Goal: Transaction & Acquisition: Purchase product/service

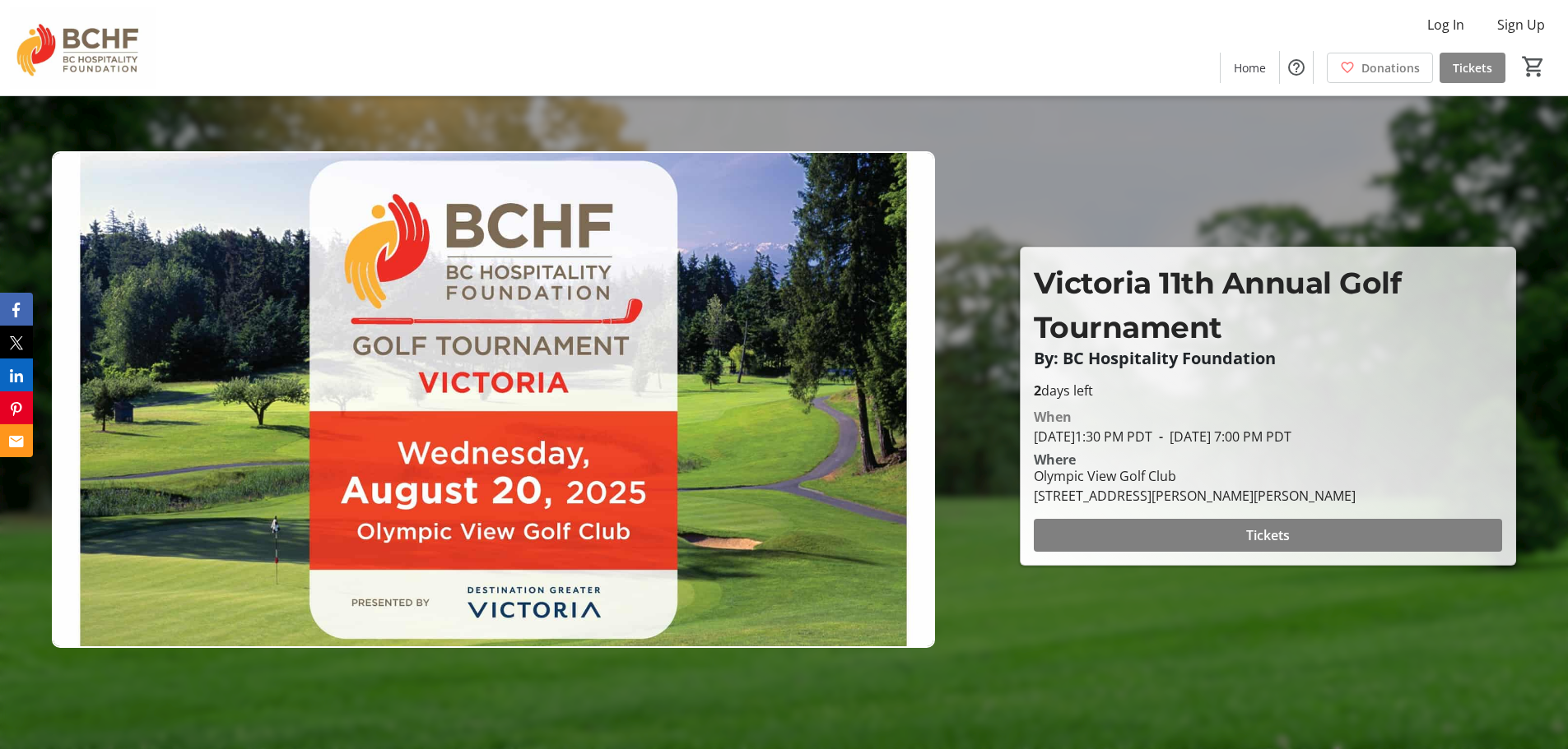
click at [1471, 61] on span "Tickets" at bounding box center [1472, 67] width 40 height 17
click at [1269, 527] on span "Tickets" at bounding box center [1267, 536] width 44 height 20
click at [1259, 534] on span "Tickets" at bounding box center [1267, 536] width 44 height 20
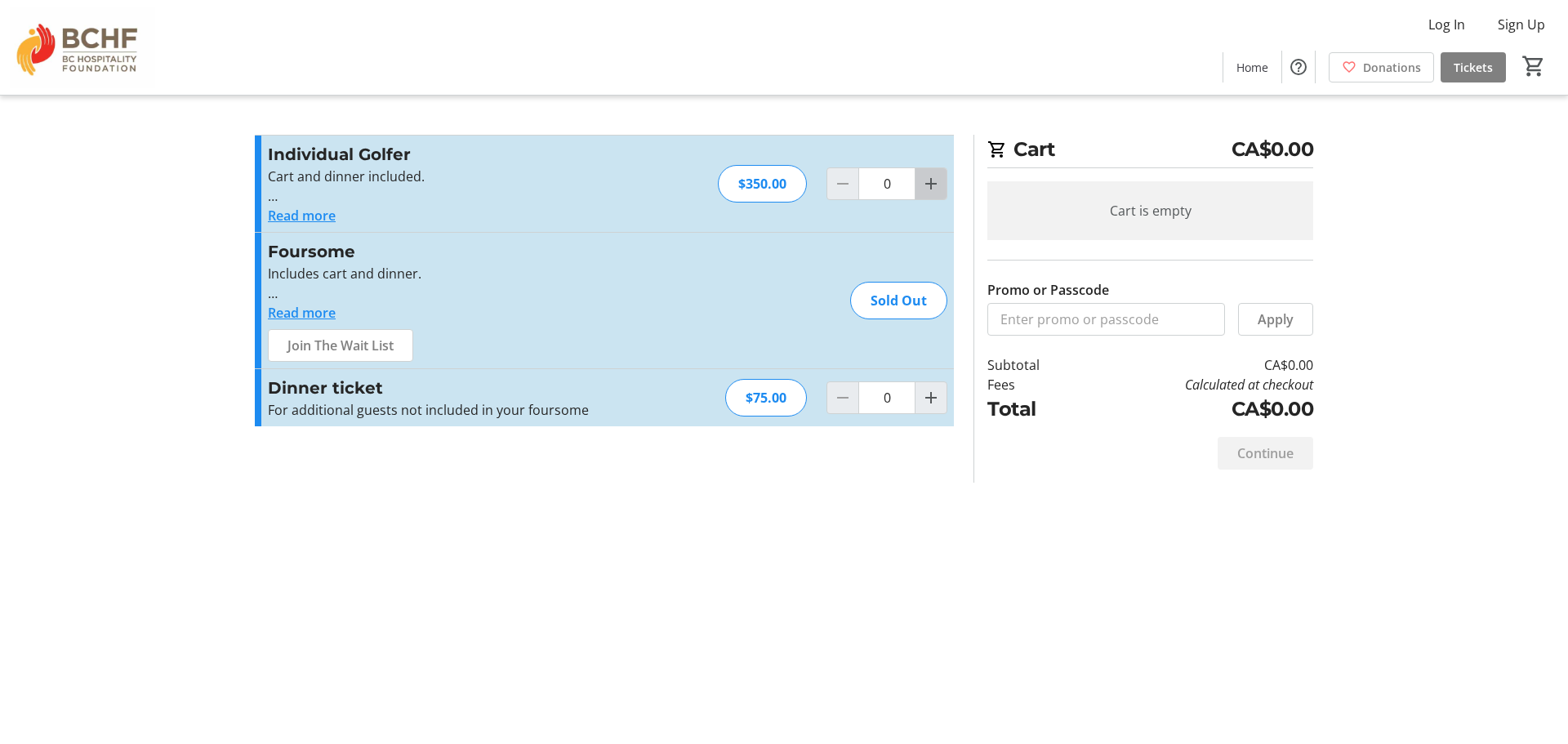
click at [938, 189] on mat-icon "Increment by one" at bounding box center [931, 184] width 20 height 20
type input "1"
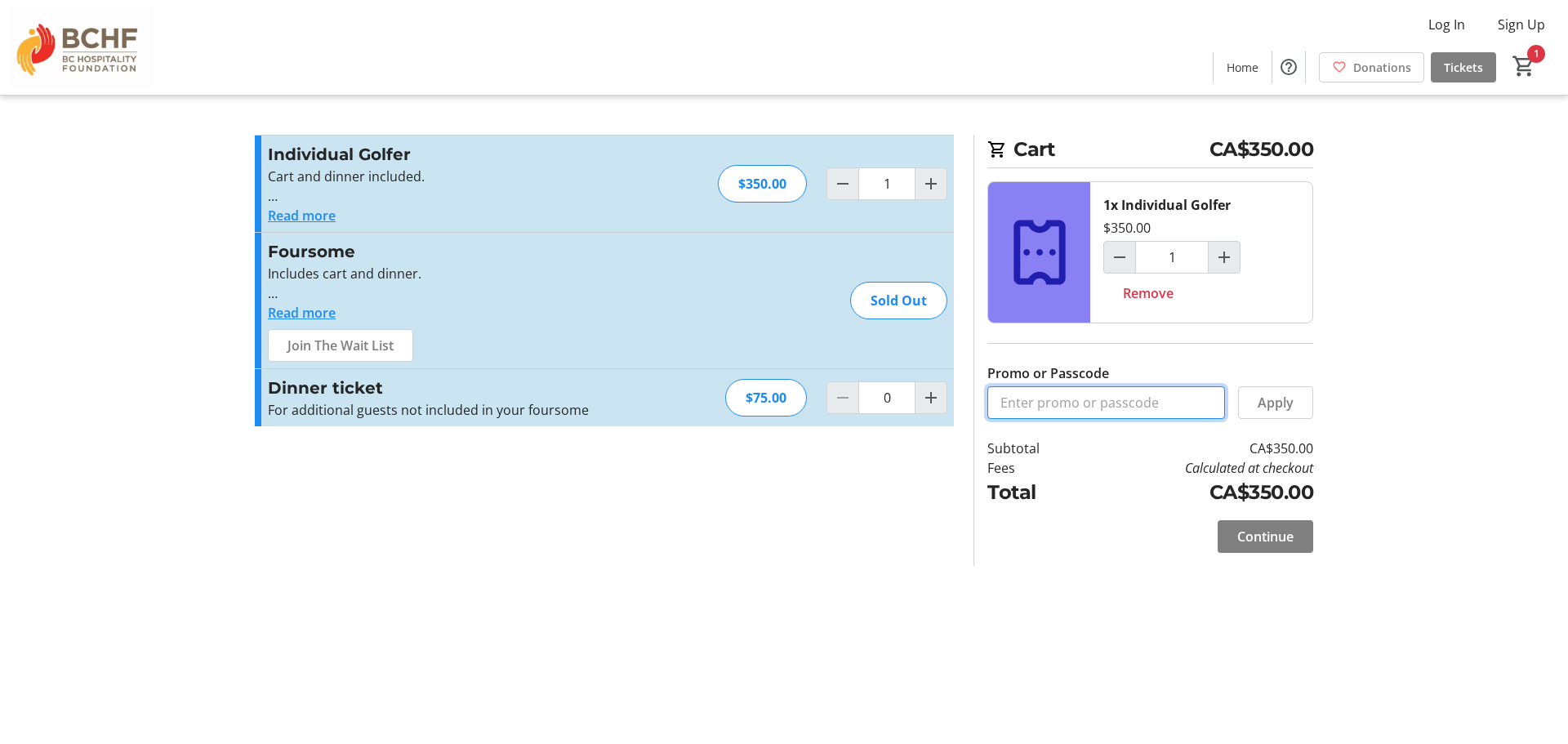
click at [1008, 403] on input "Promo or Passcode" at bounding box center [1105, 402] width 237 height 33
type input "Invoicedirectly"
click at [1260, 537] on span "Continue" at bounding box center [1265, 537] width 56 height 20
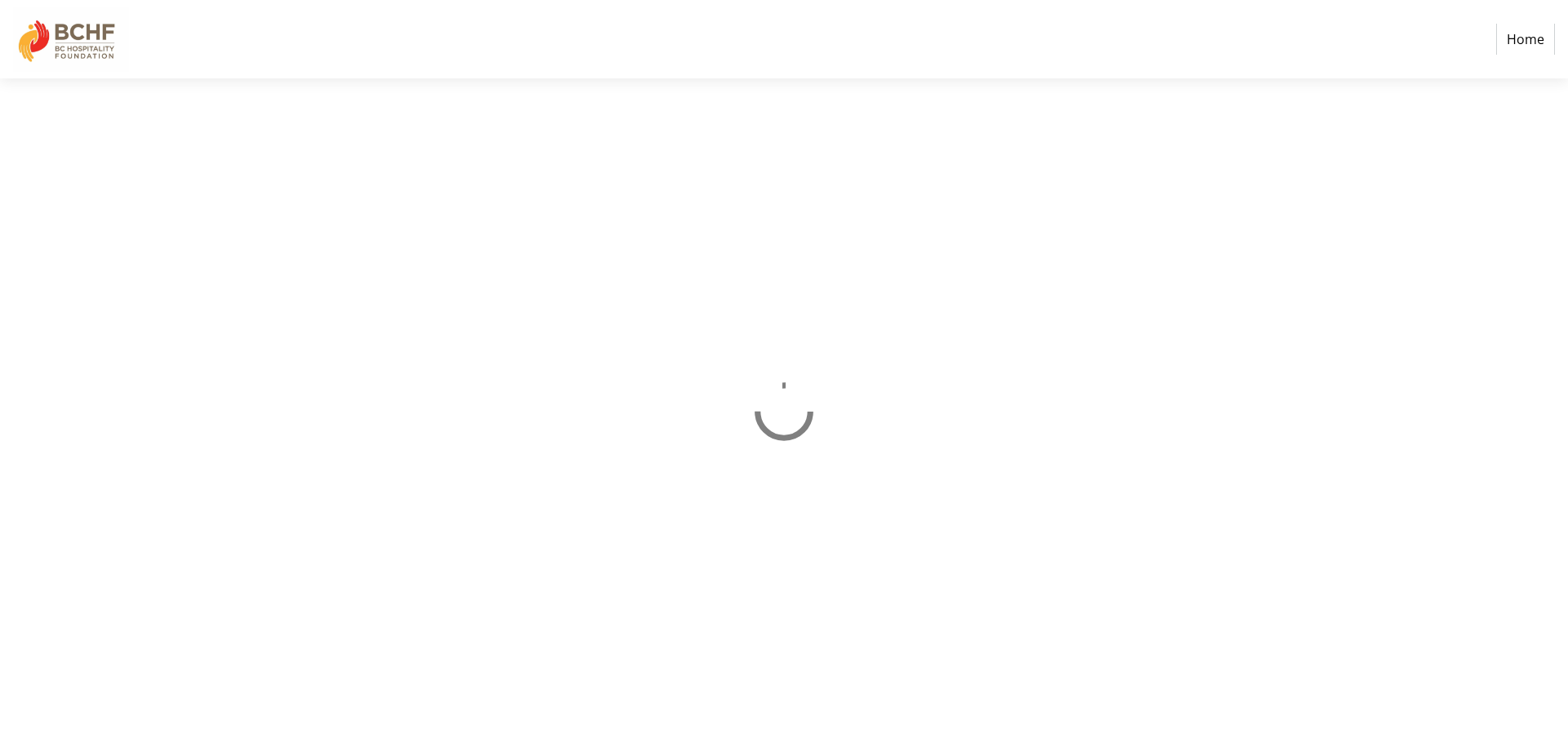
select select "CA"
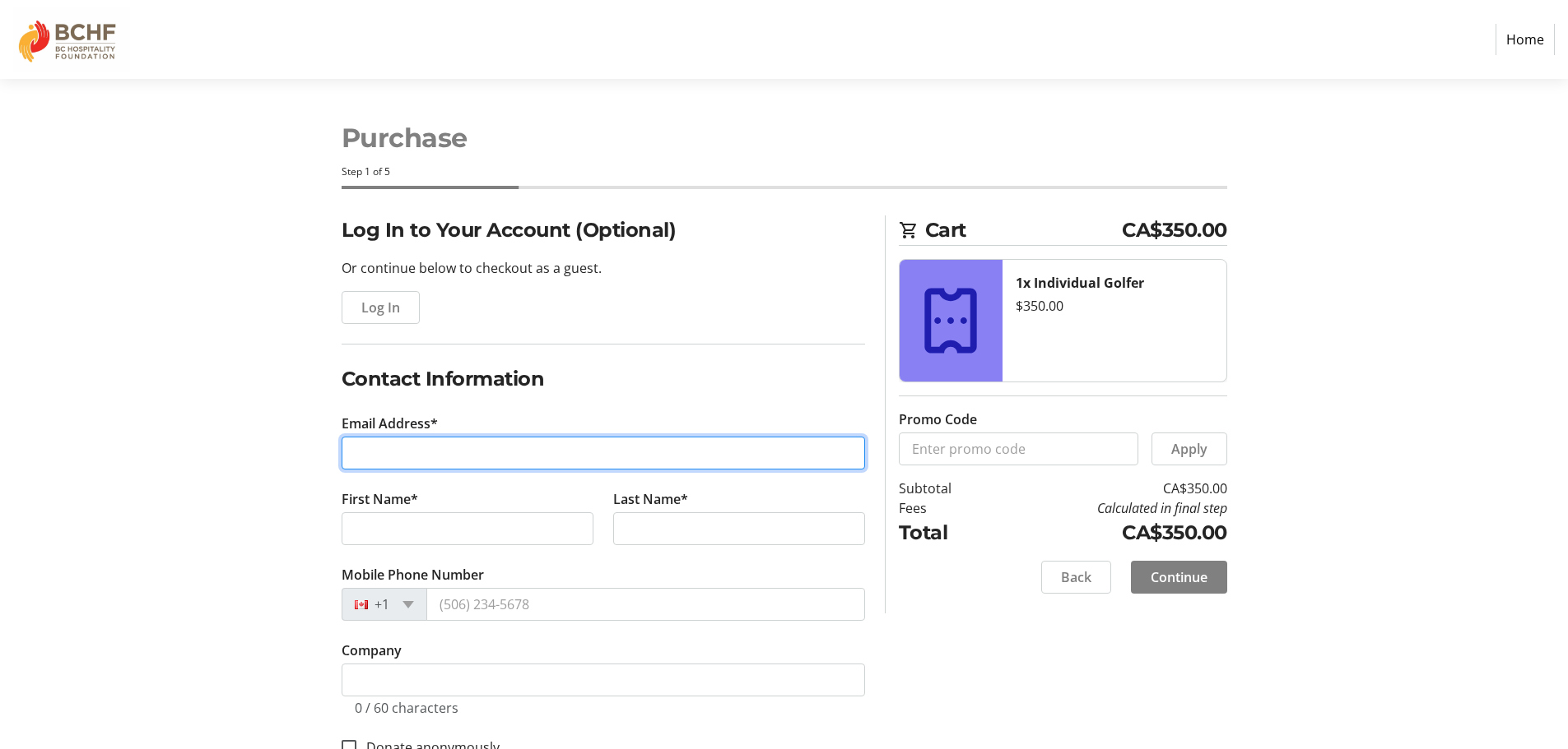
click at [434, 450] on input "Email Address*" at bounding box center [602, 452] width 523 height 33
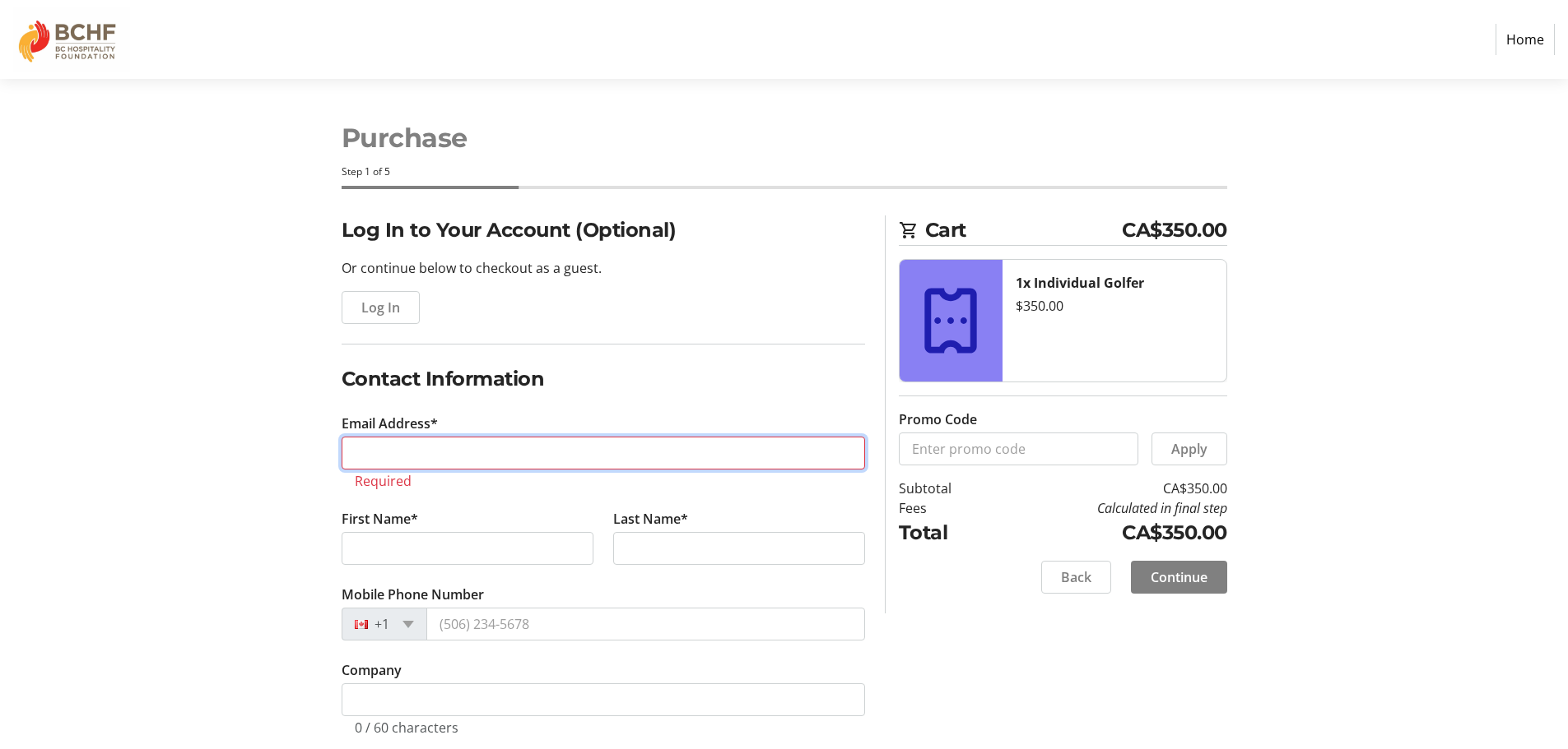
click at [413, 442] on input "Email Address*" at bounding box center [602, 452] width 523 height 33
paste input "Madone@mpelanhospitality.com"
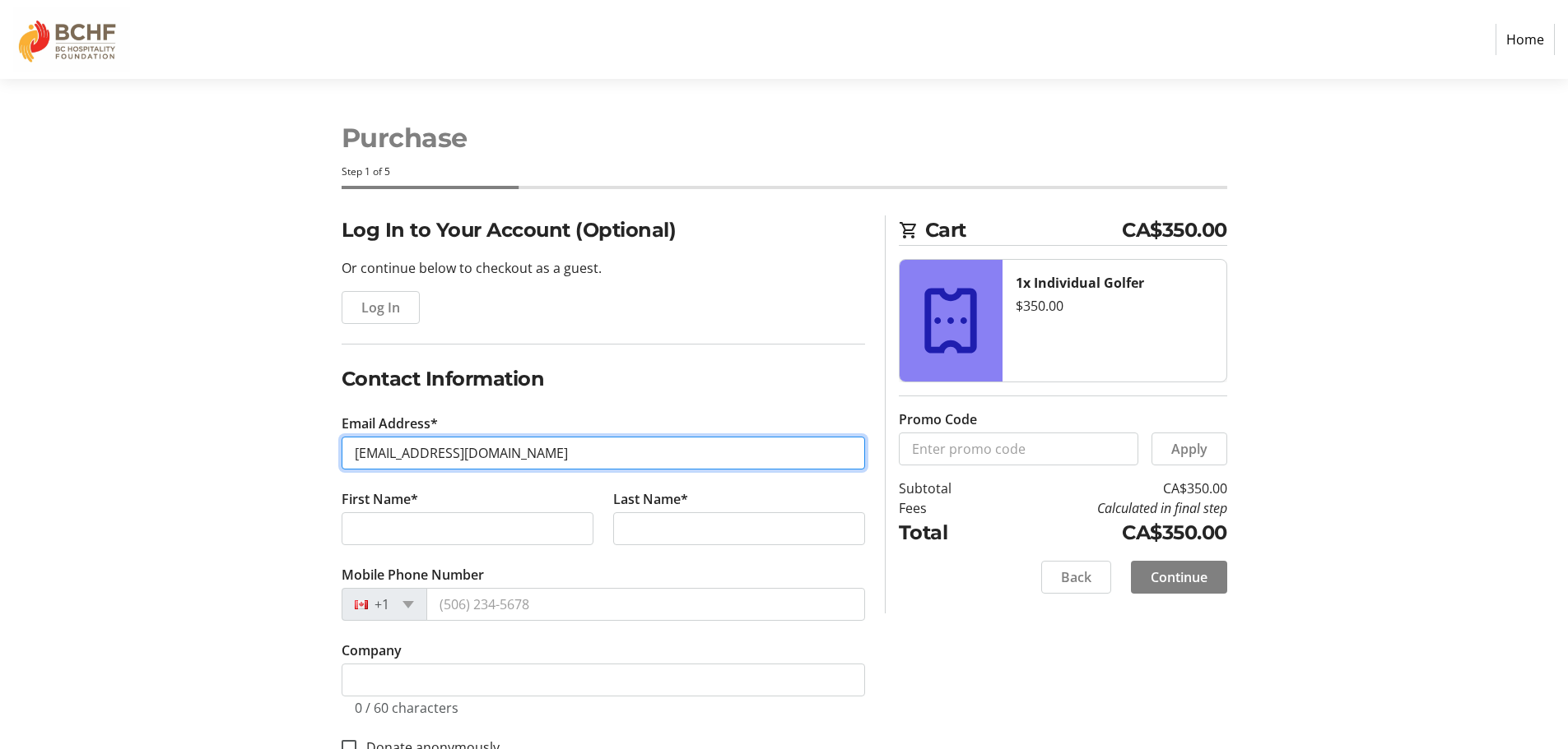
click at [355, 450] on input "Madone@mpelanhospitality.com" at bounding box center [602, 452] width 523 height 33
type input "Madone@mpelanhospitality.com"
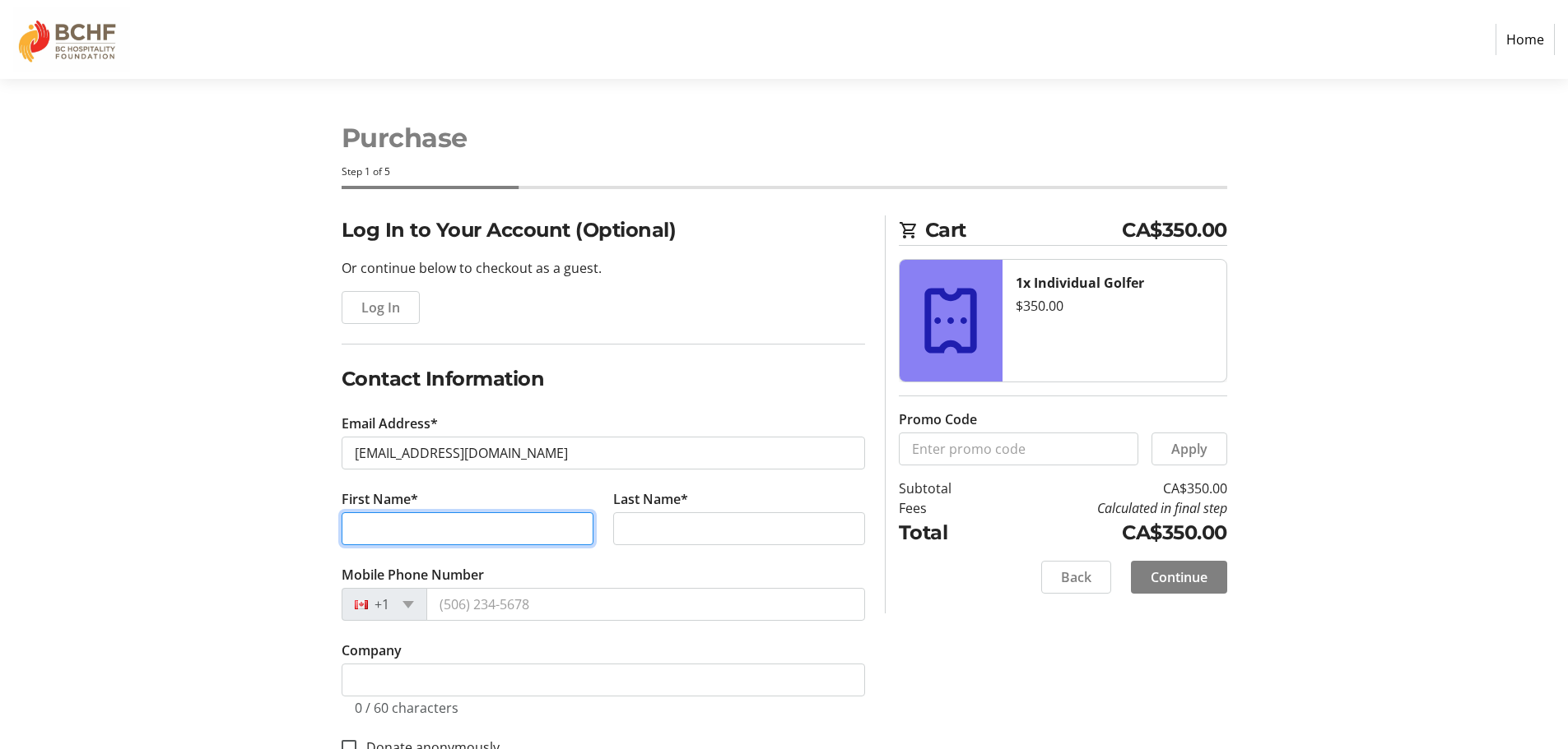
click at [380, 527] on input "First Name*" at bounding box center [467, 529] width 252 height 33
type input "Madone"
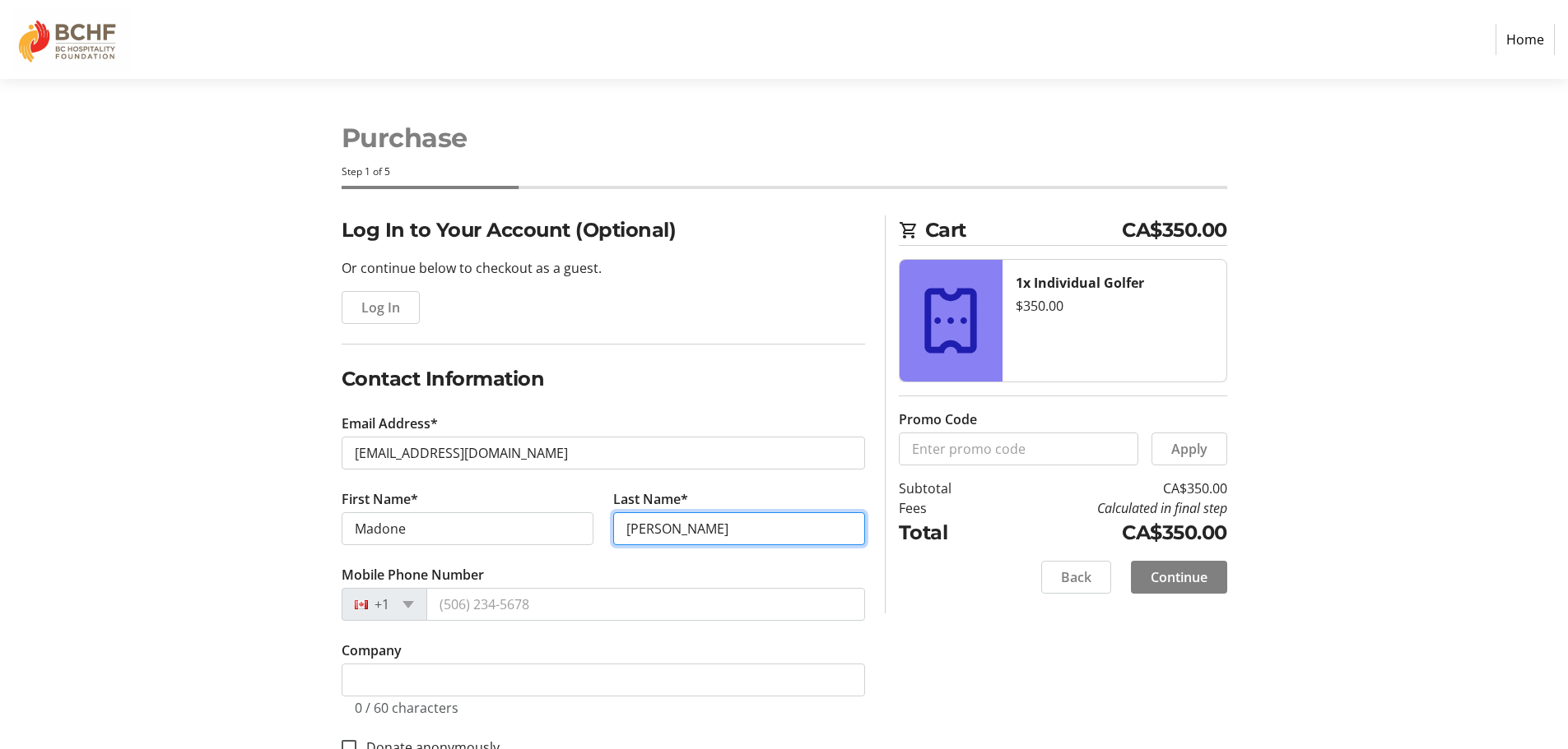
type input "Pelan"
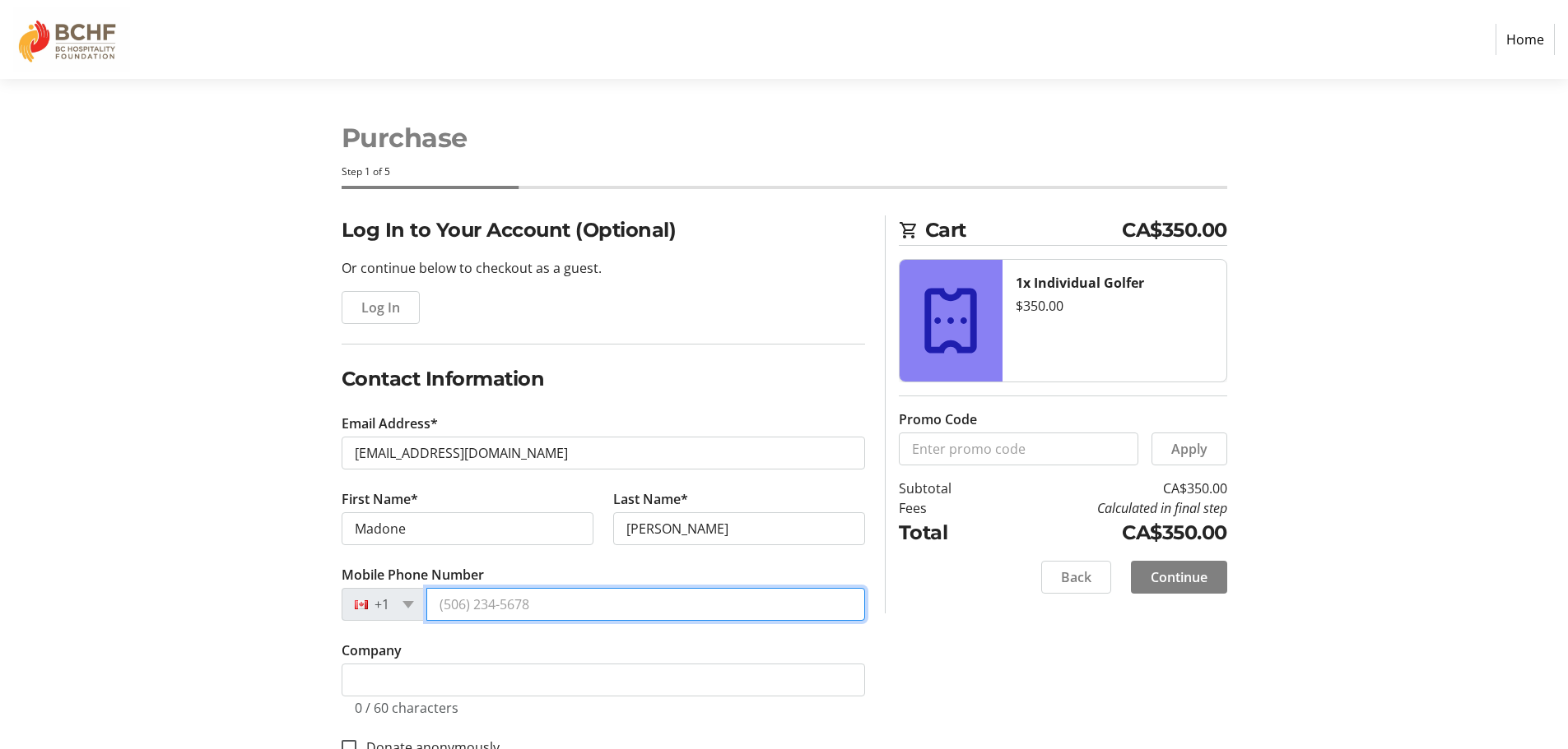
click at [471, 598] on input "Mobile Phone Number" at bounding box center [645, 604] width 439 height 33
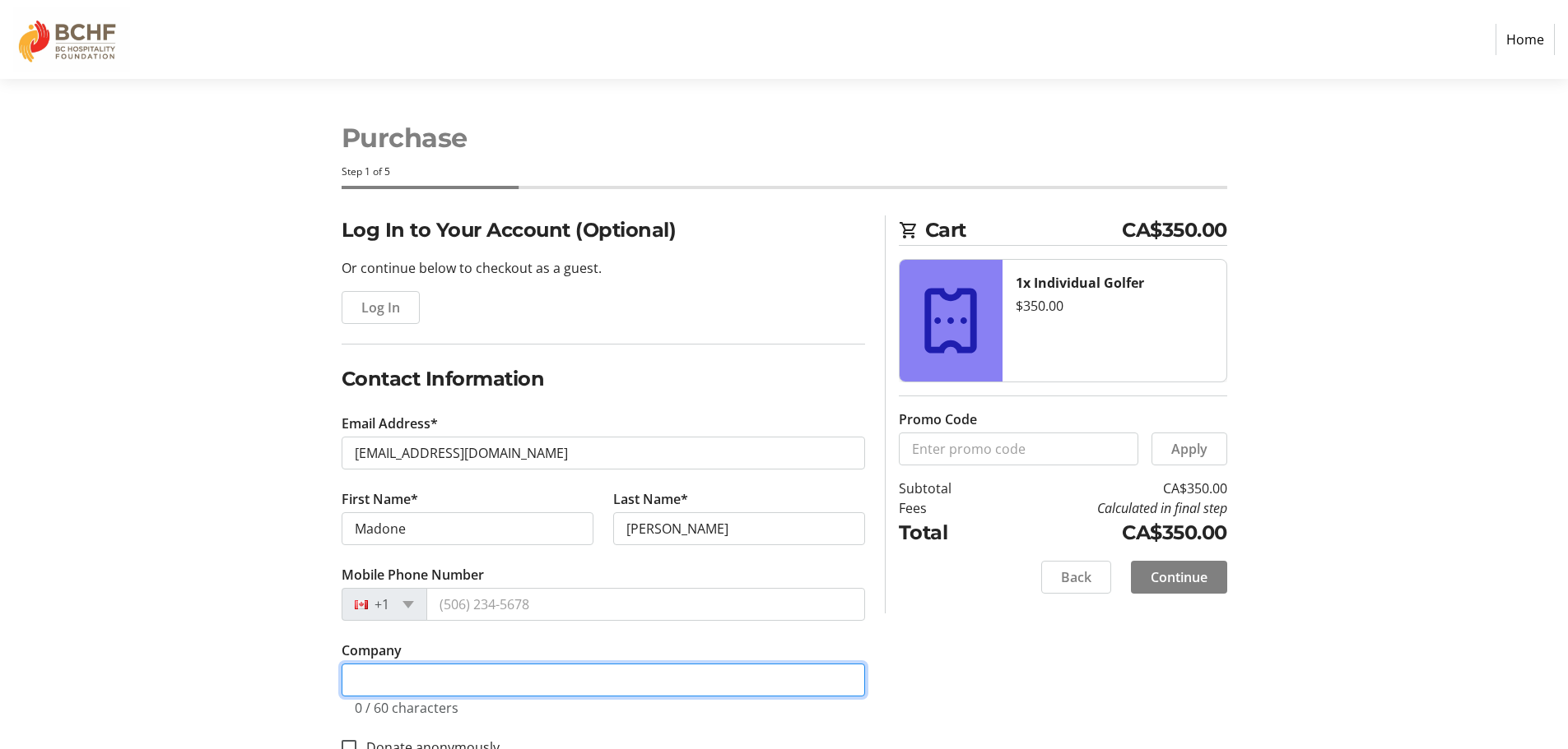
click at [406, 685] on input "Company" at bounding box center [602, 680] width 523 height 33
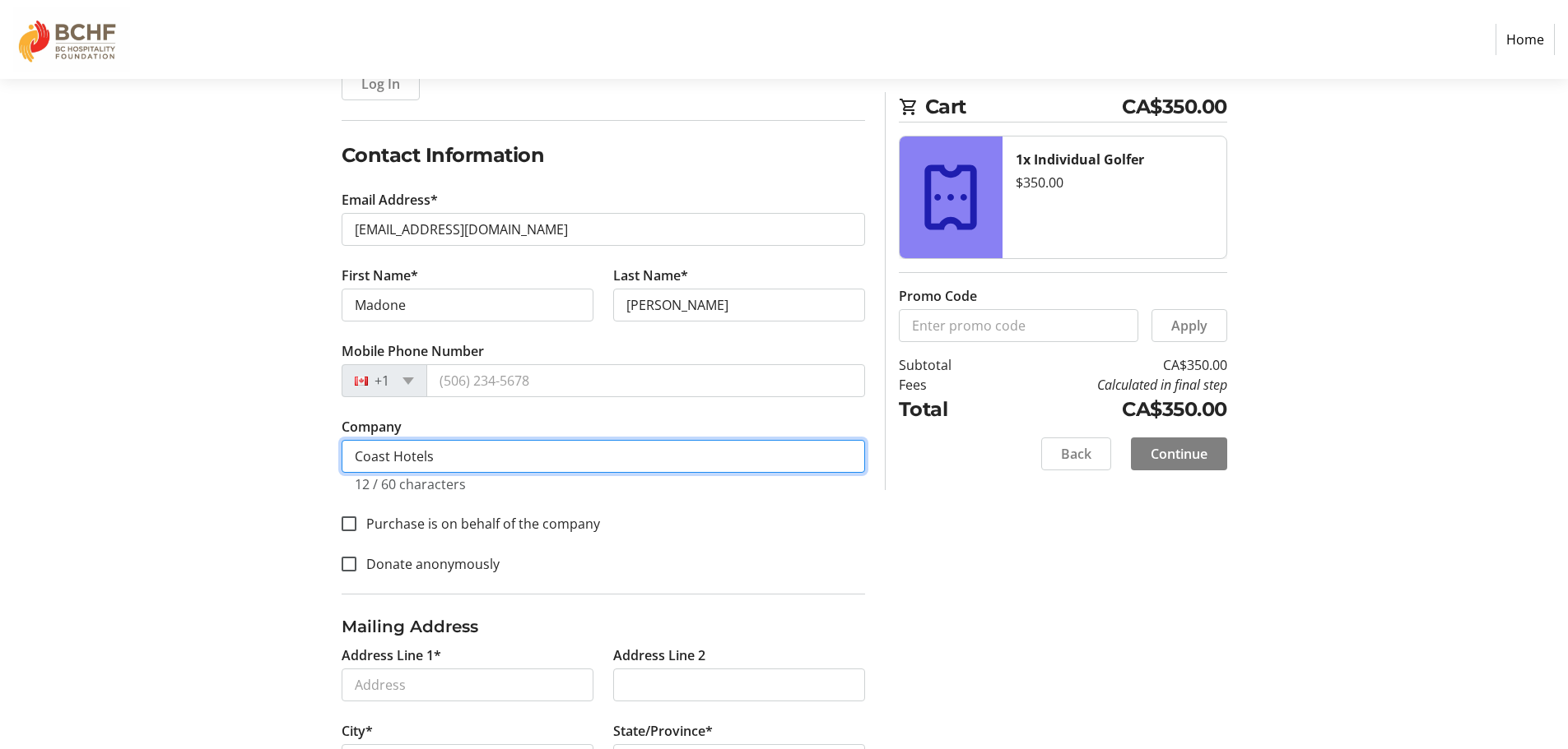
scroll to position [247, 0]
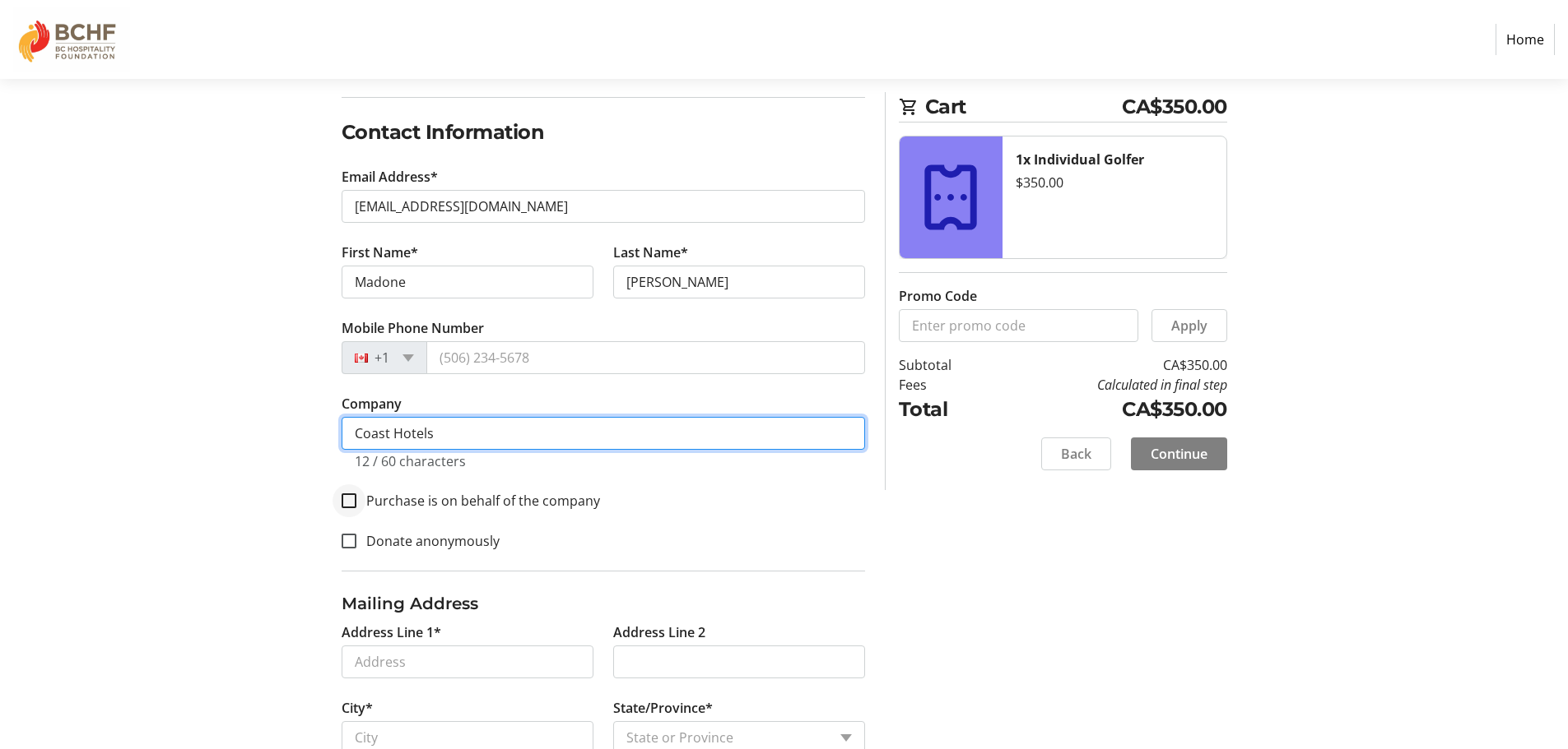
type input "Coast Hotels"
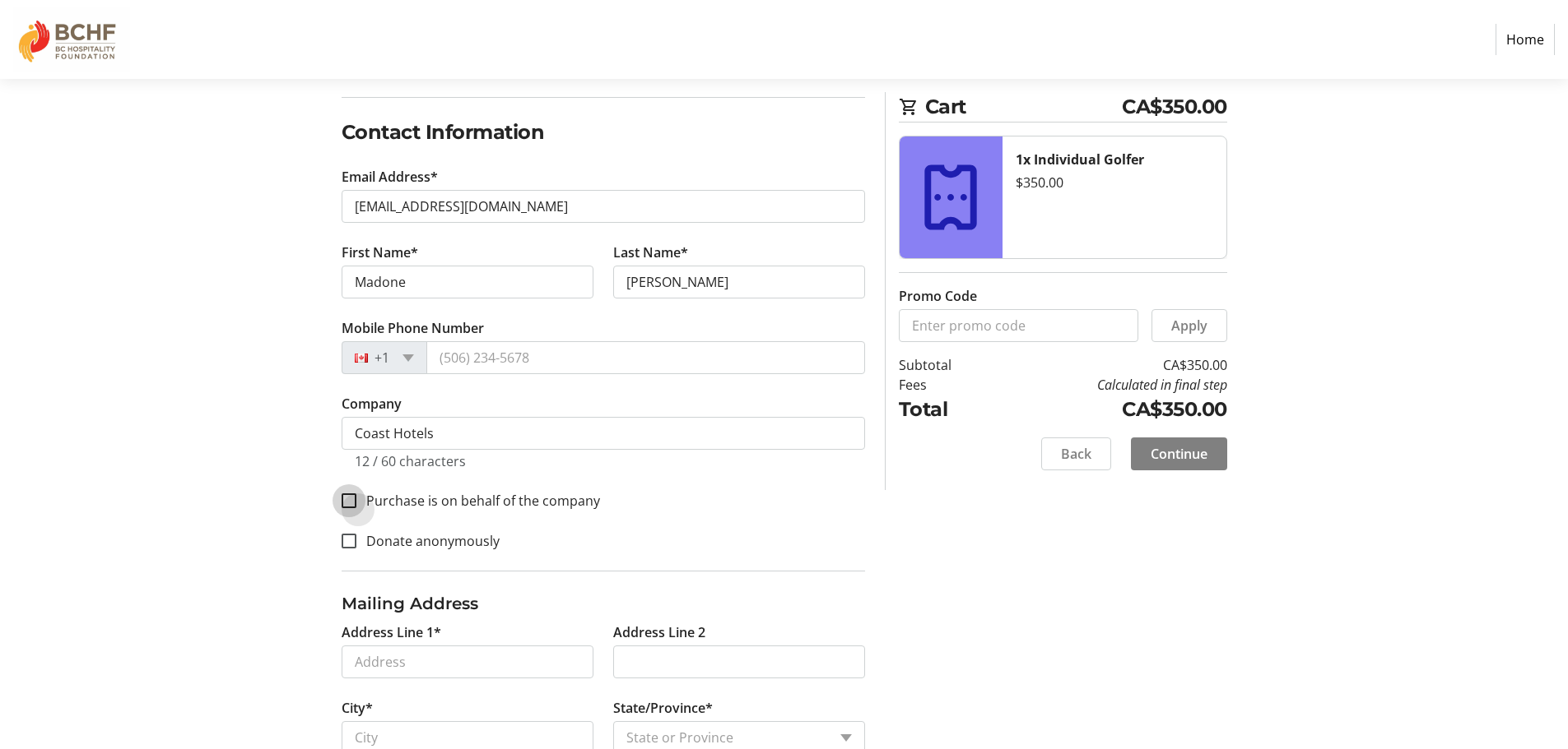
click at [349, 497] on input "Purchase is on behalf of the company" at bounding box center [348, 500] width 15 height 15
checkbox input "true"
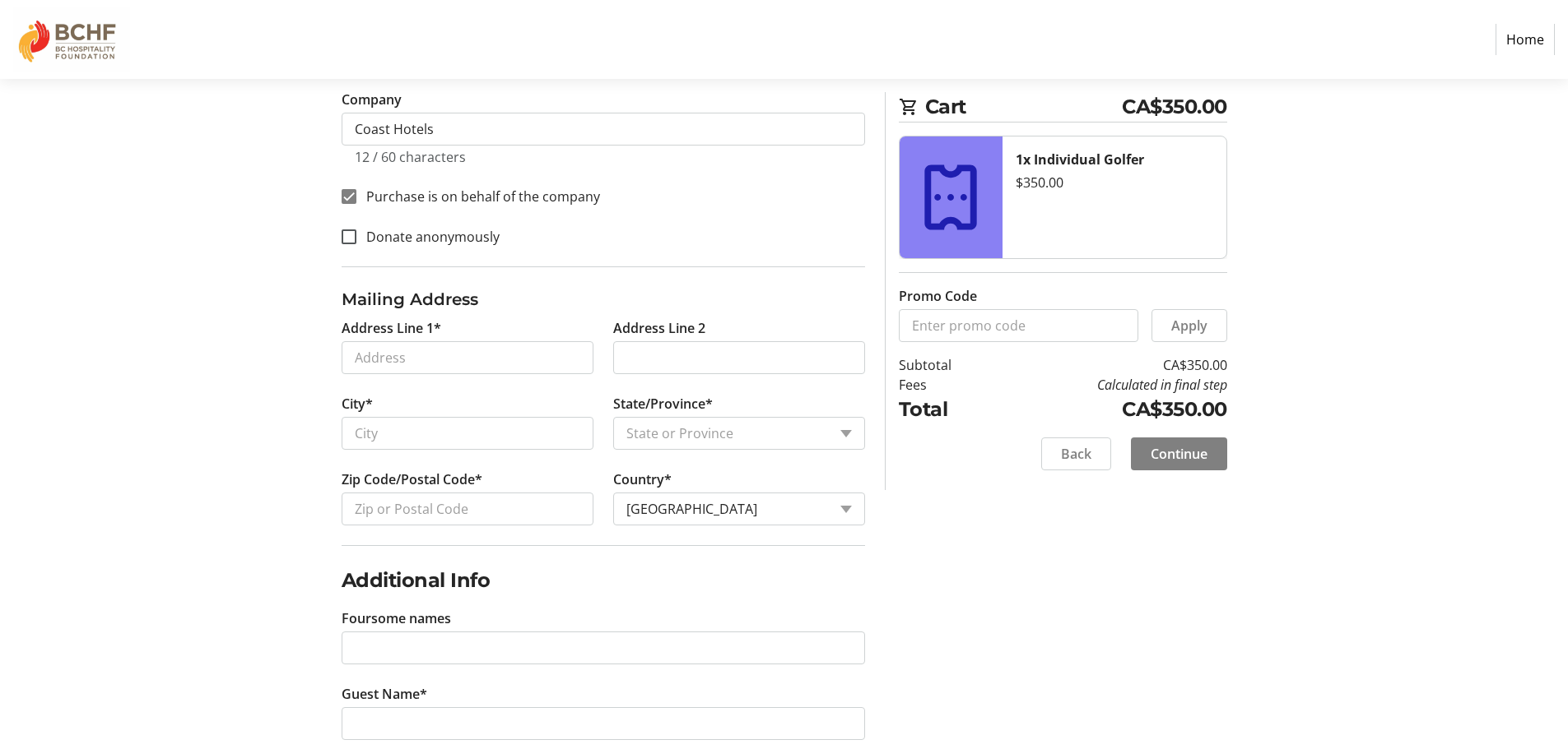
scroll to position [334, 0]
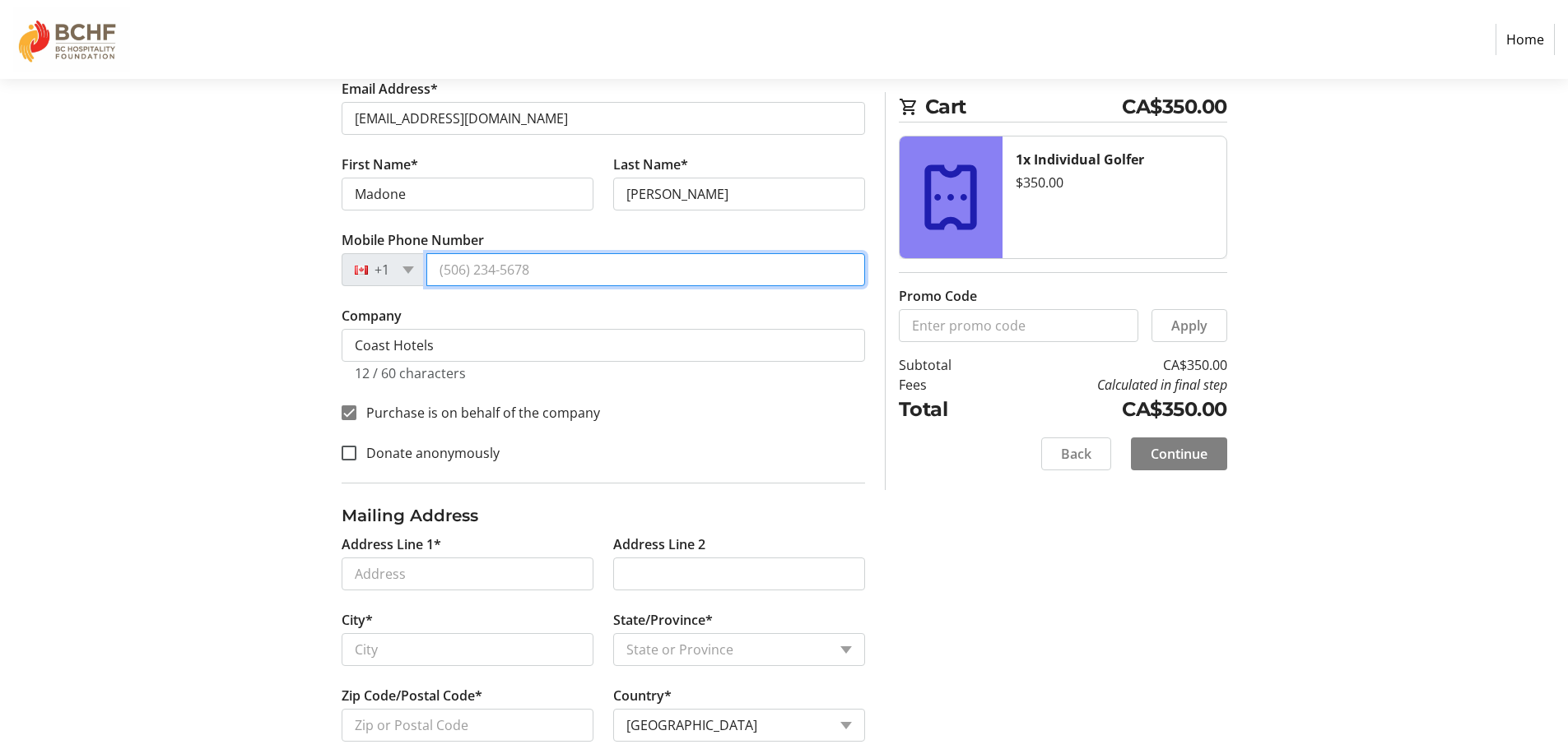
click at [493, 267] on input "Mobile Phone Number" at bounding box center [645, 269] width 439 height 33
type input "(250) 360-1211"
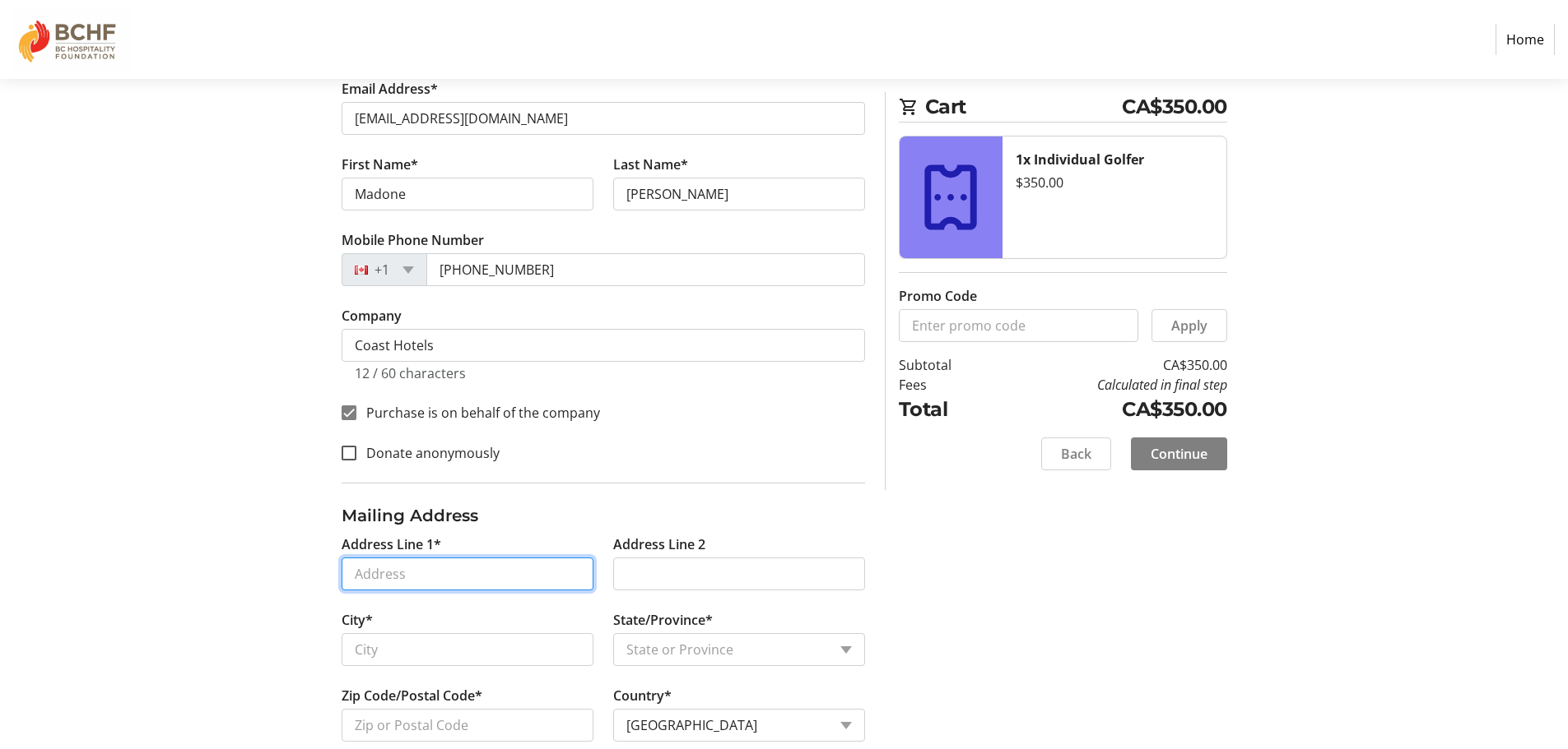
click at [467, 562] on input "Address Line 1*" at bounding box center [467, 573] width 252 height 33
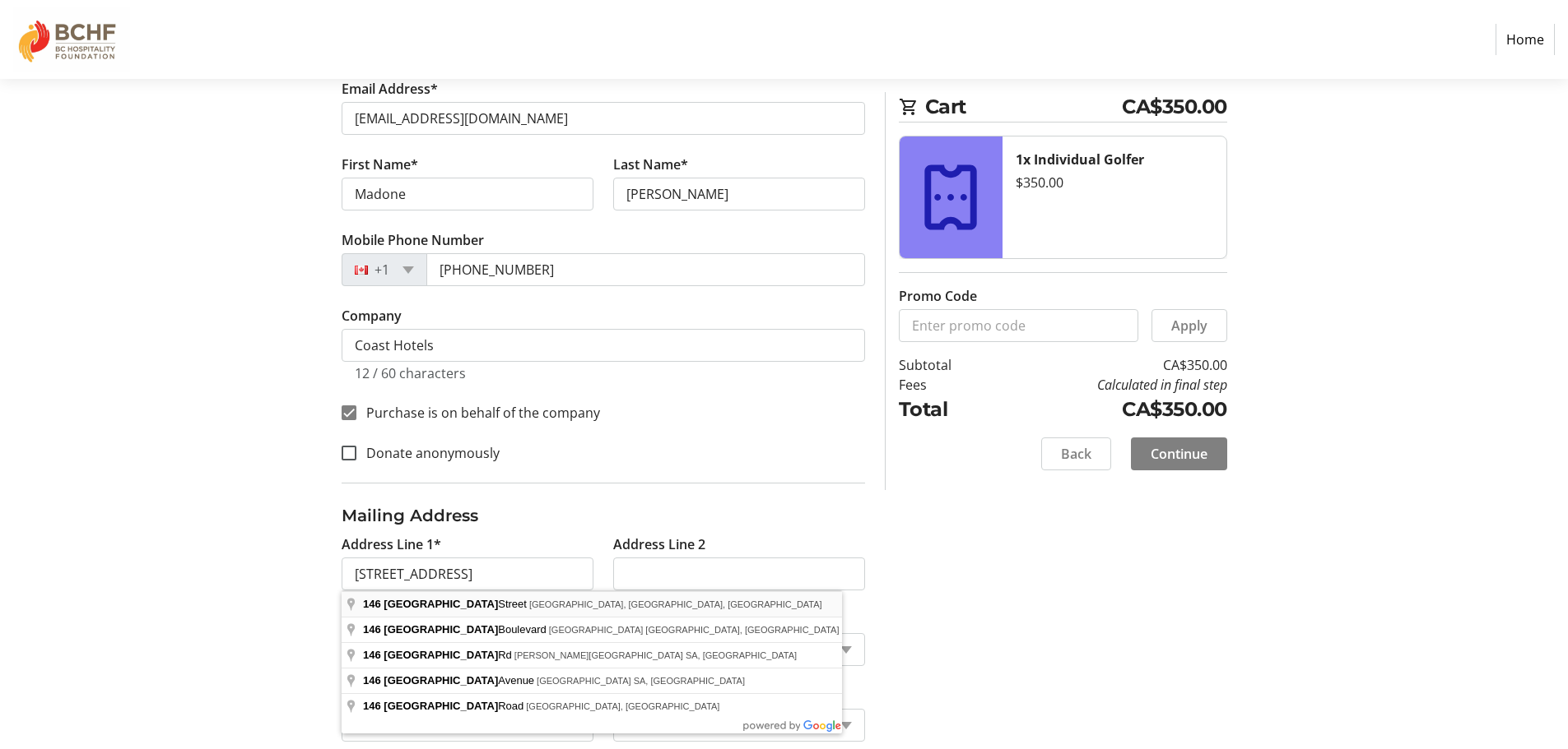
type input "146 Kingston Street"
type input "Victoria"
select select "BC"
type input "V8V 1V4"
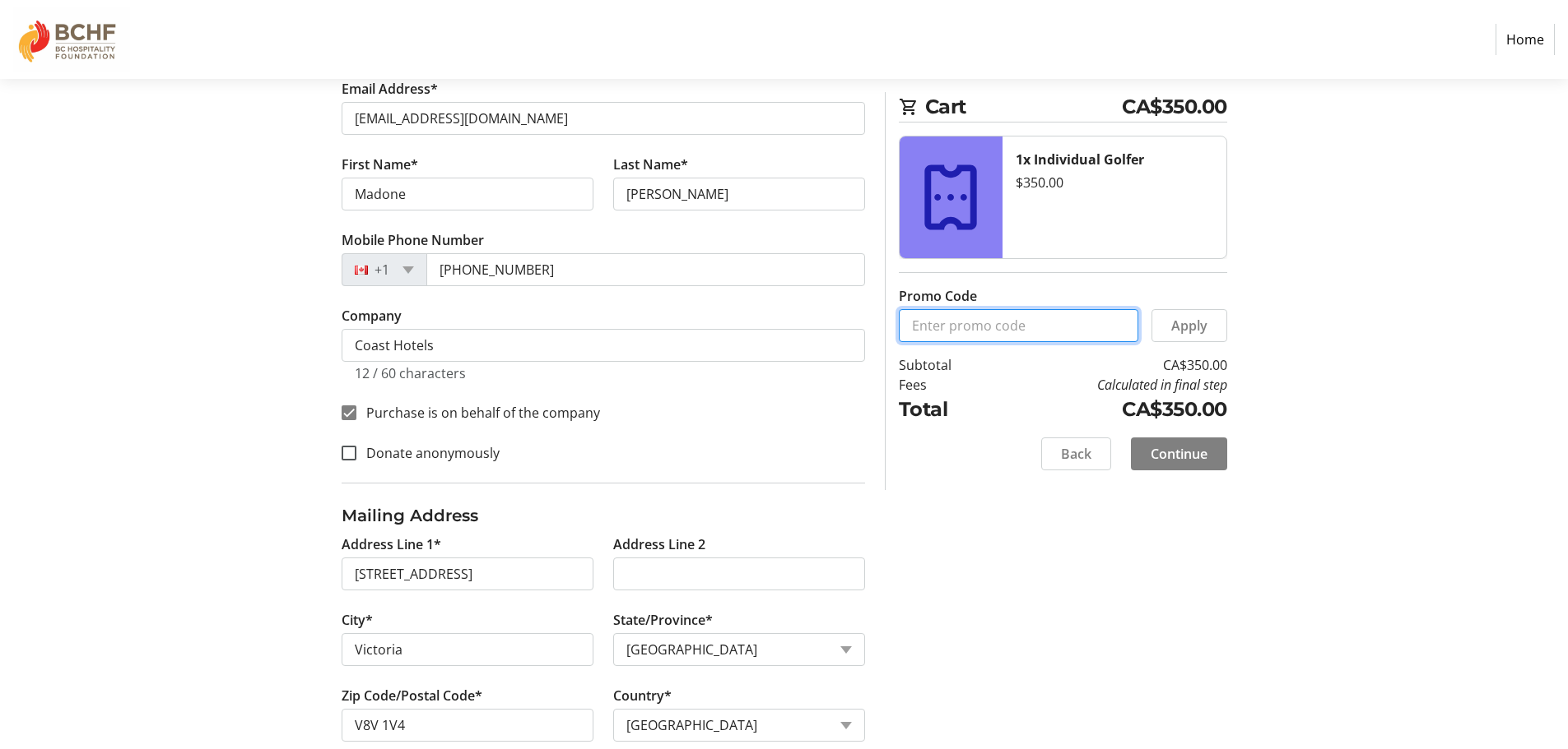
click at [933, 320] on input "Promo Code" at bounding box center [1017, 325] width 239 height 33
type input "invoicedirectly"
click at [1178, 322] on span "Apply" at bounding box center [1189, 325] width 36 height 20
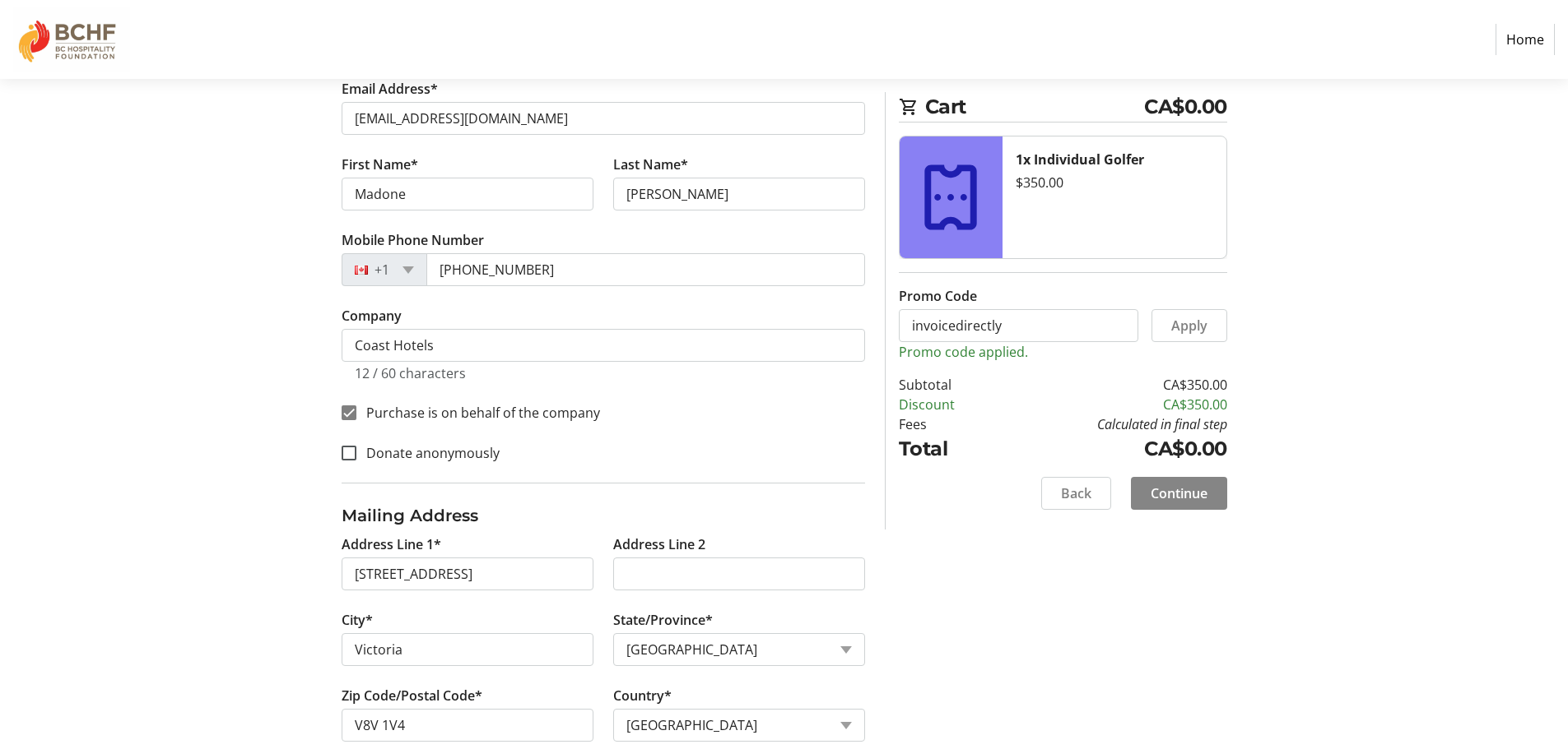
click at [1188, 503] on span at bounding box center [1178, 494] width 96 height 40
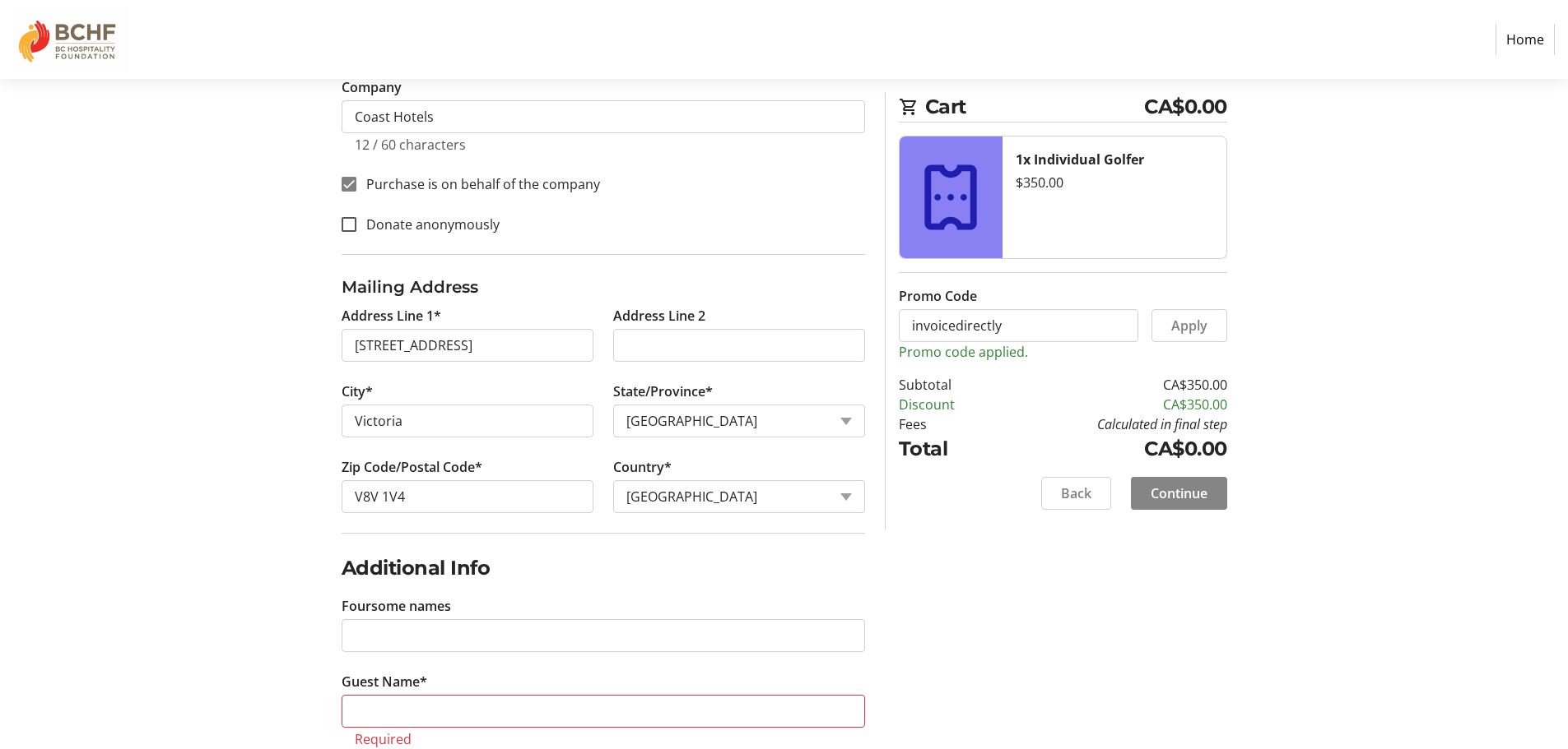
scroll to position [581, 0]
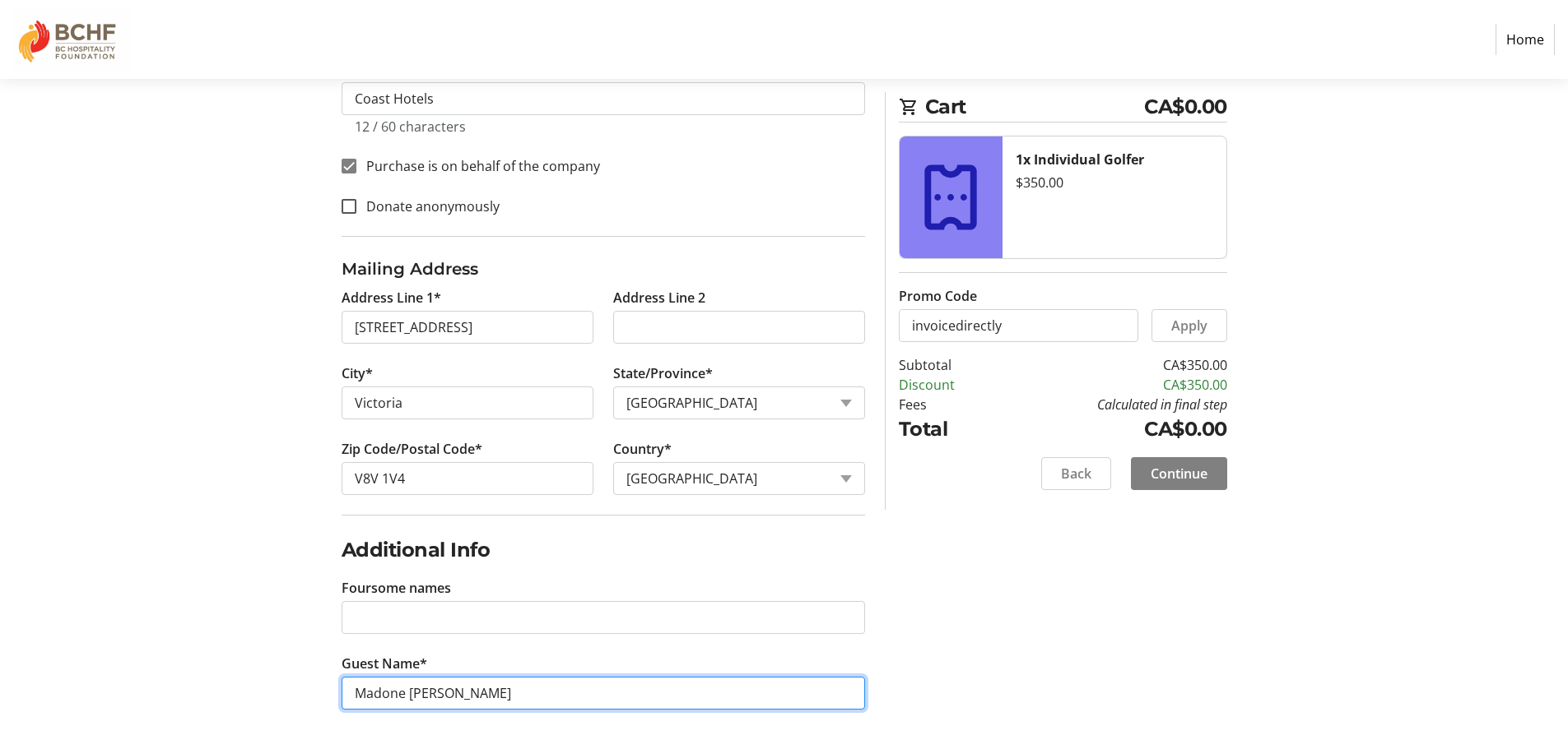
type input "Madone Pelan"
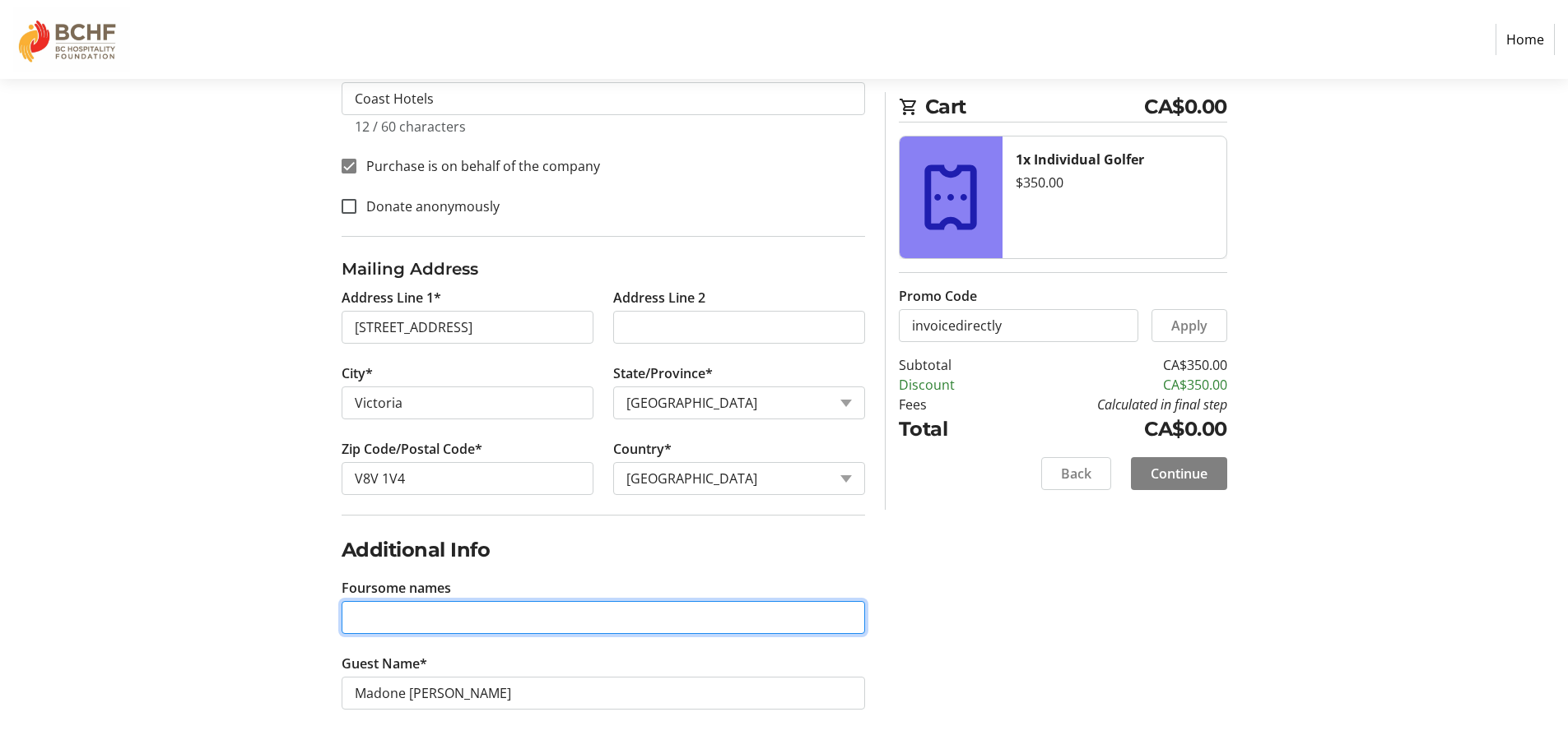
click at [359, 619] on input "Foursome names" at bounding box center [602, 617] width 523 height 33
type input "Hotel Grand Pacific"
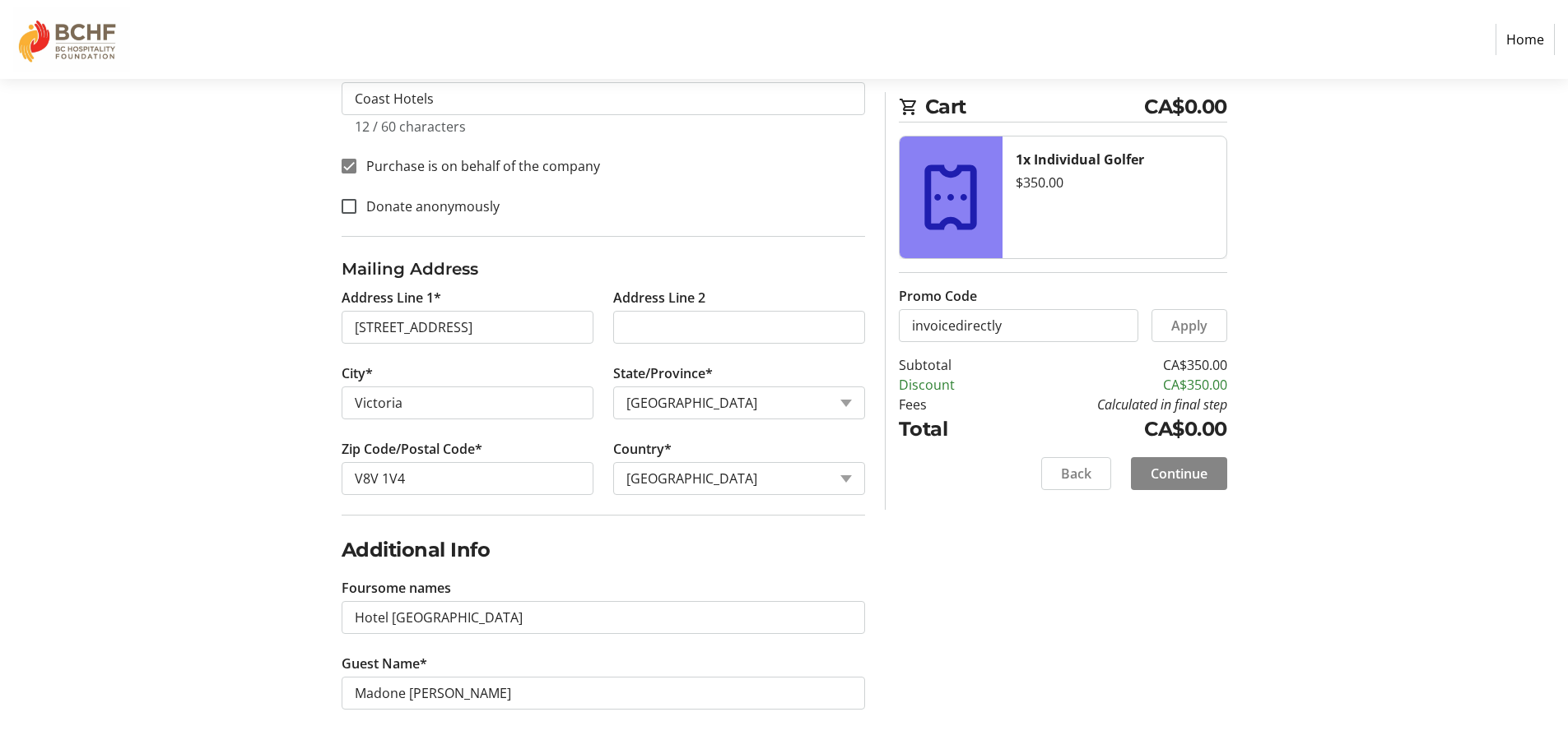
click at [1195, 478] on span "Continue" at bounding box center [1178, 474] width 57 height 20
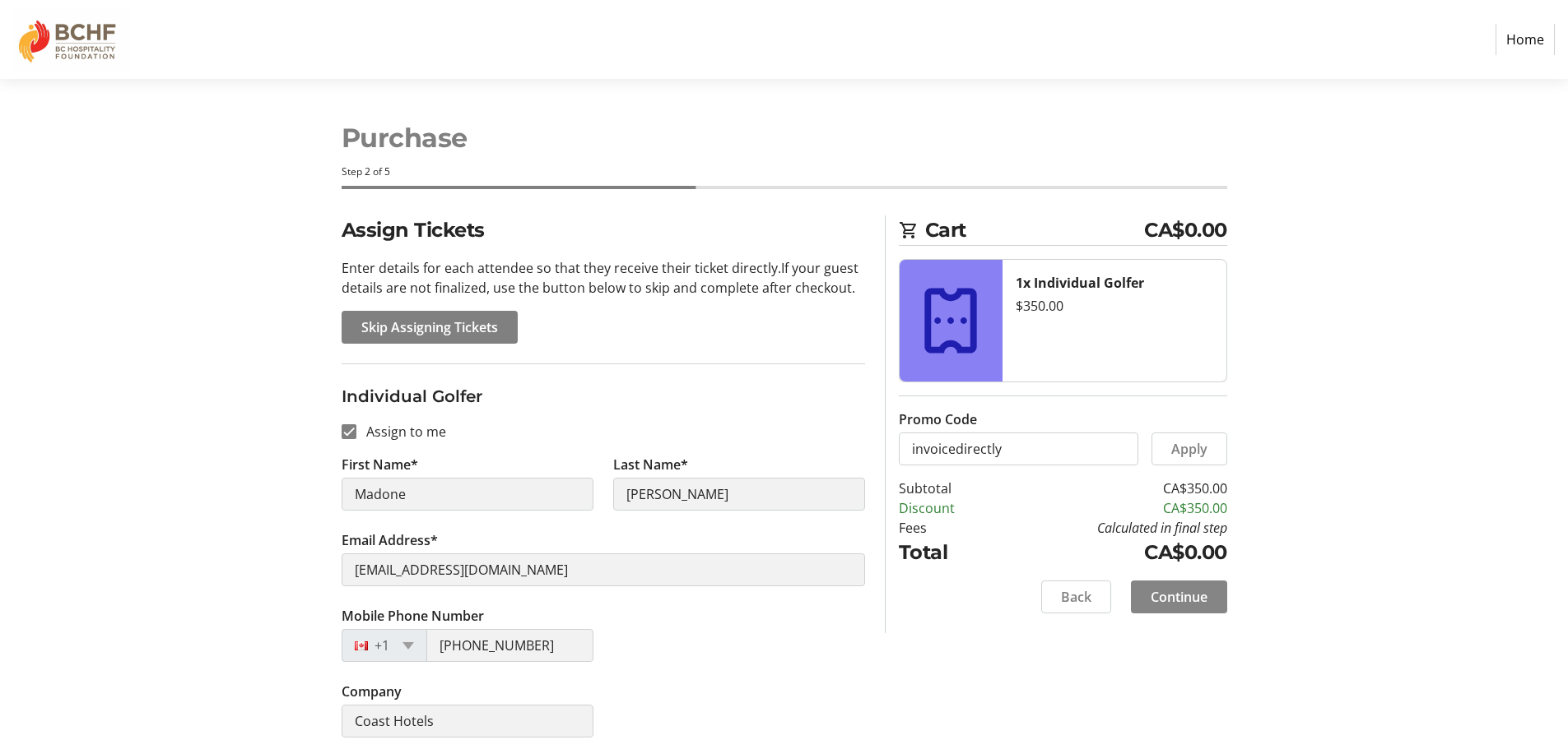
click at [1176, 594] on span "Continue" at bounding box center [1178, 597] width 57 height 20
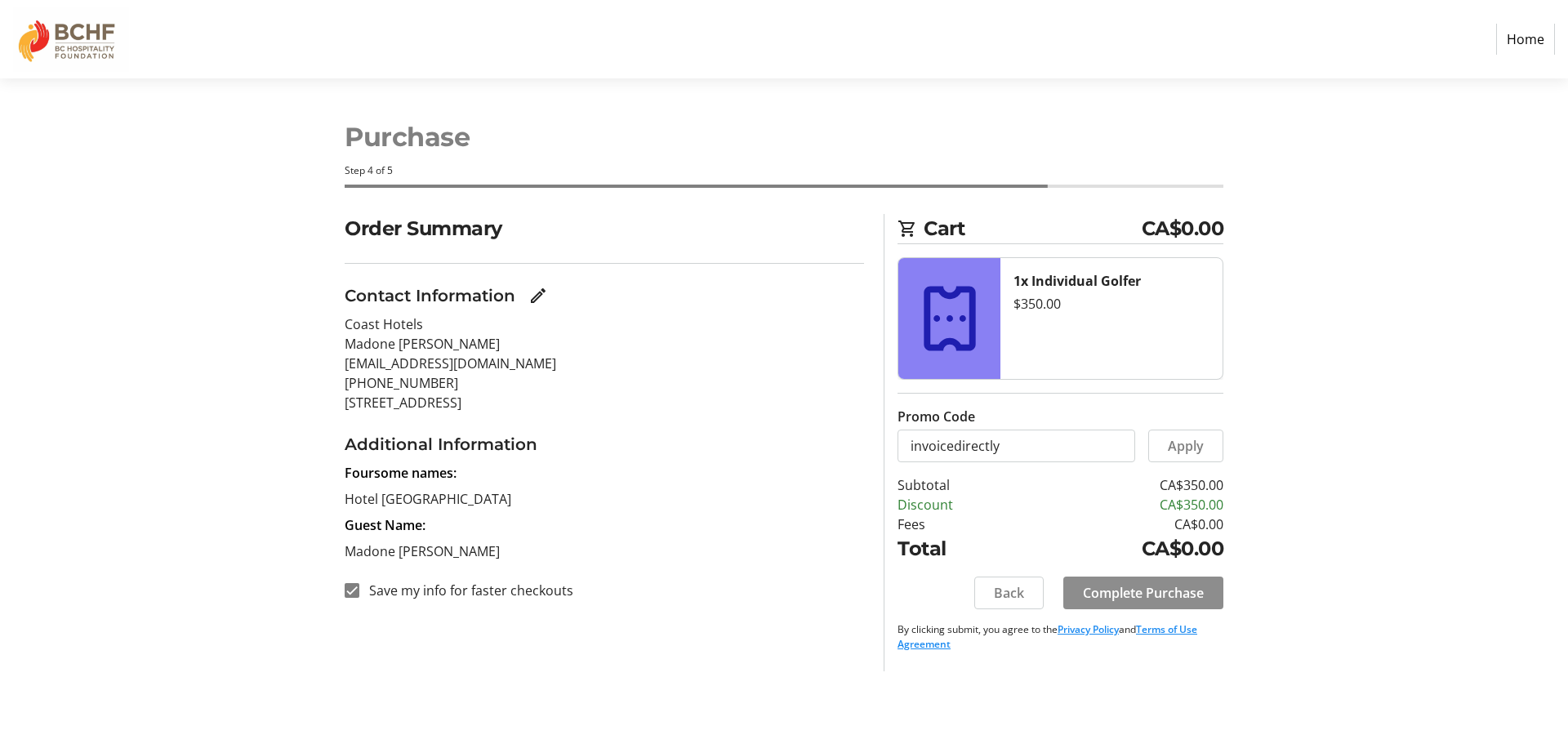
click at [1167, 590] on span "Complete Purchase" at bounding box center [1143, 593] width 121 height 20
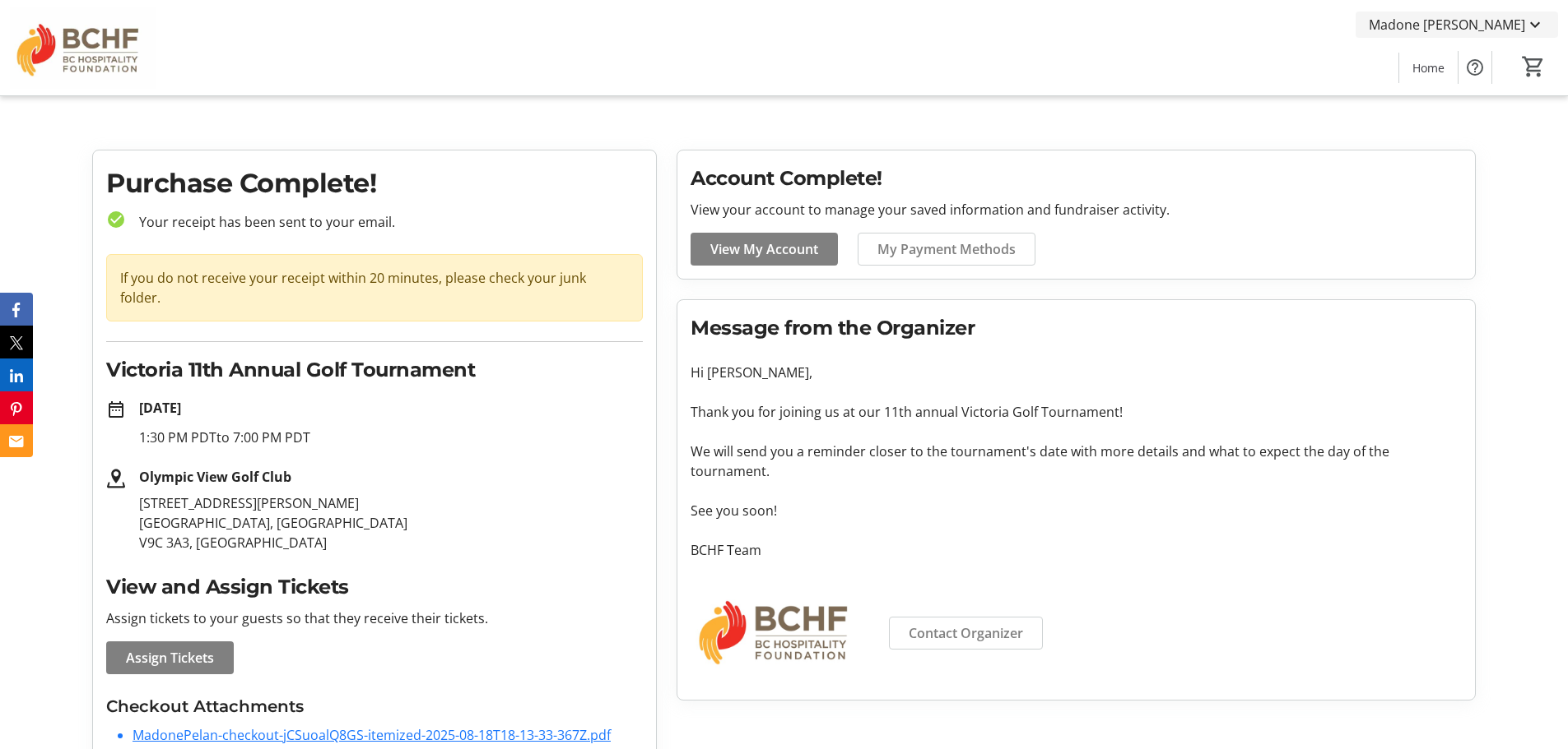
click at [1538, 19] on mat-icon at bounding box center [1534, 25] width 20 height 20
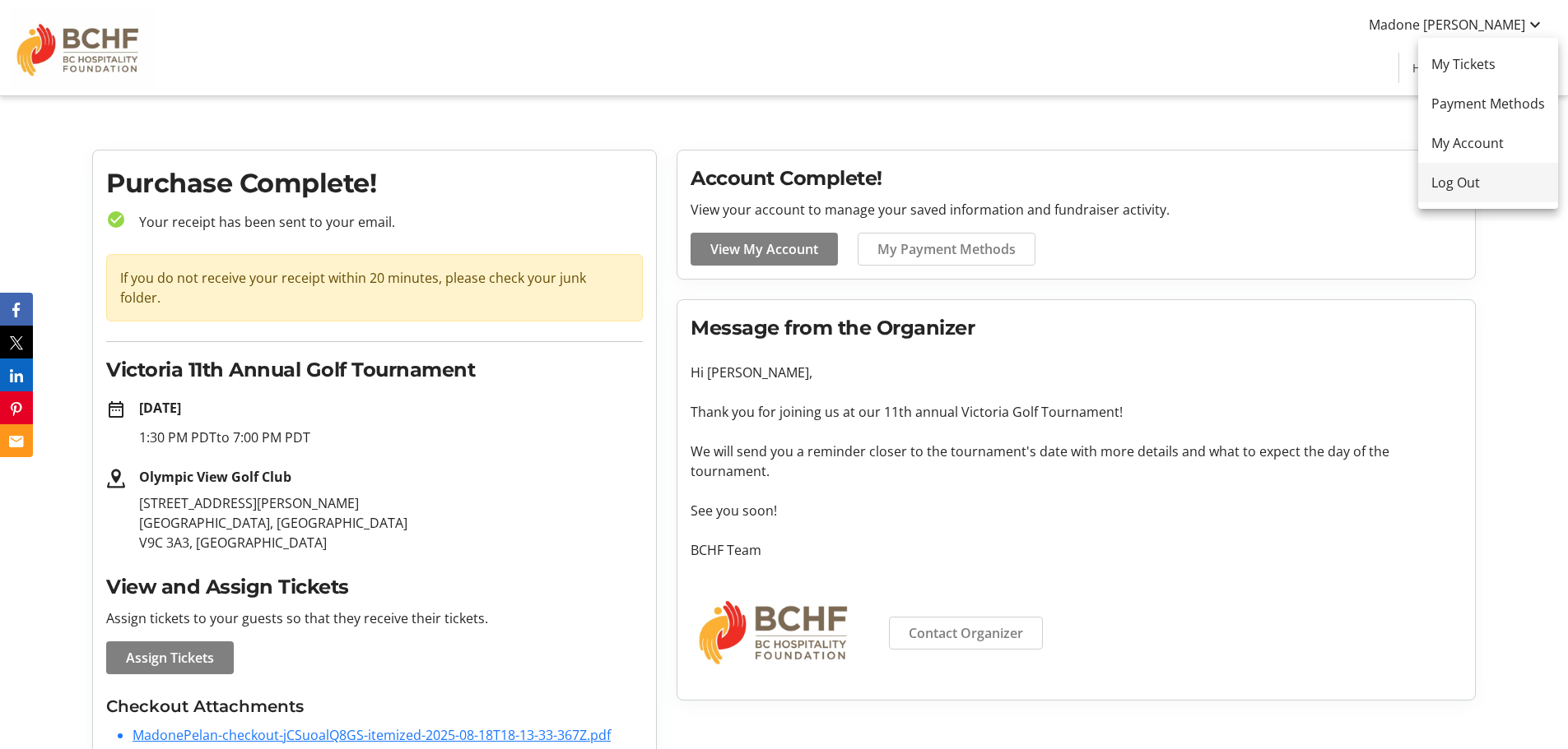
click at [1478, 181] on span "Log Out" at bounding box center [1488, 183] width 113 height 20
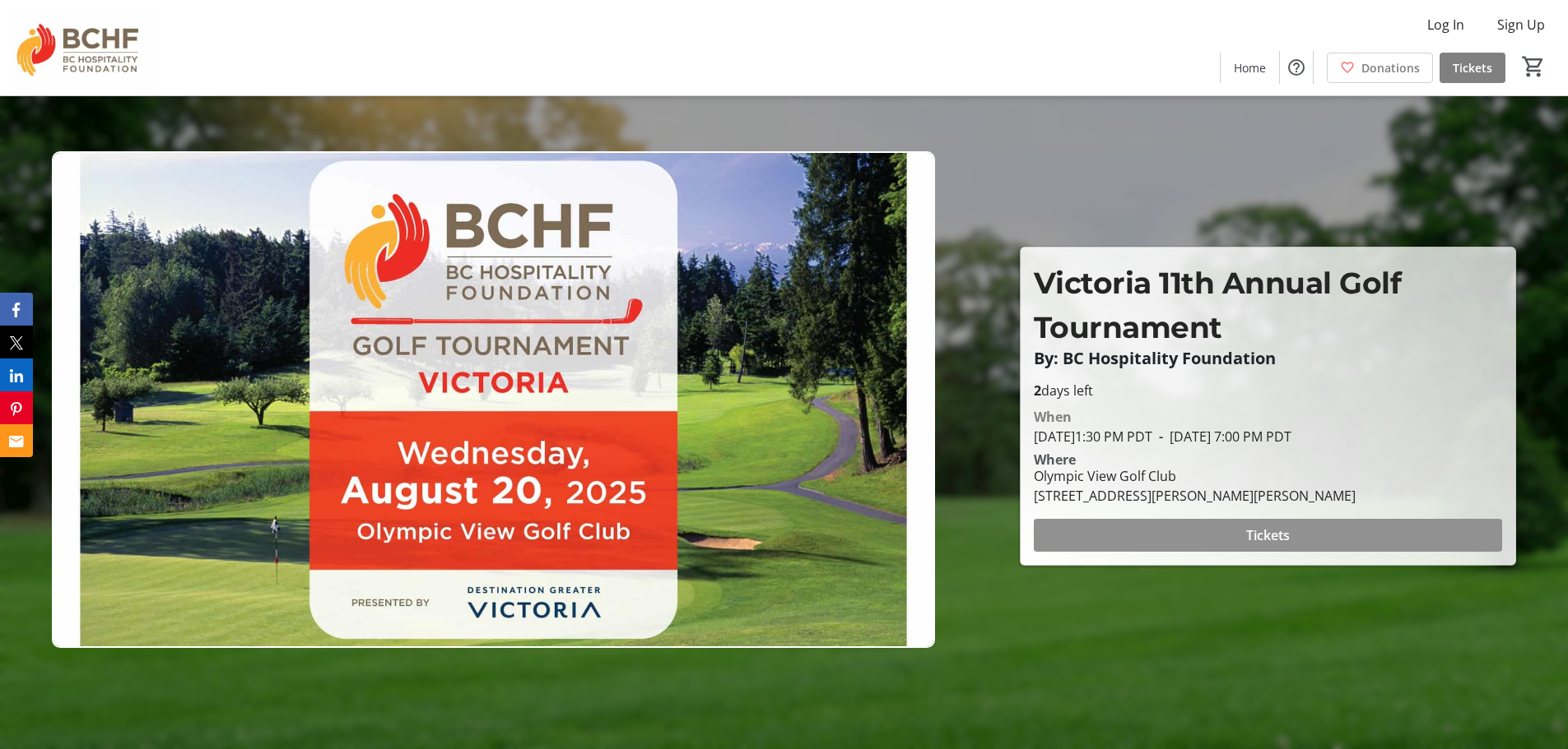
click at [1277, 529] on span "Tickets" at bounding box center [1267, 536] width 44 height 20
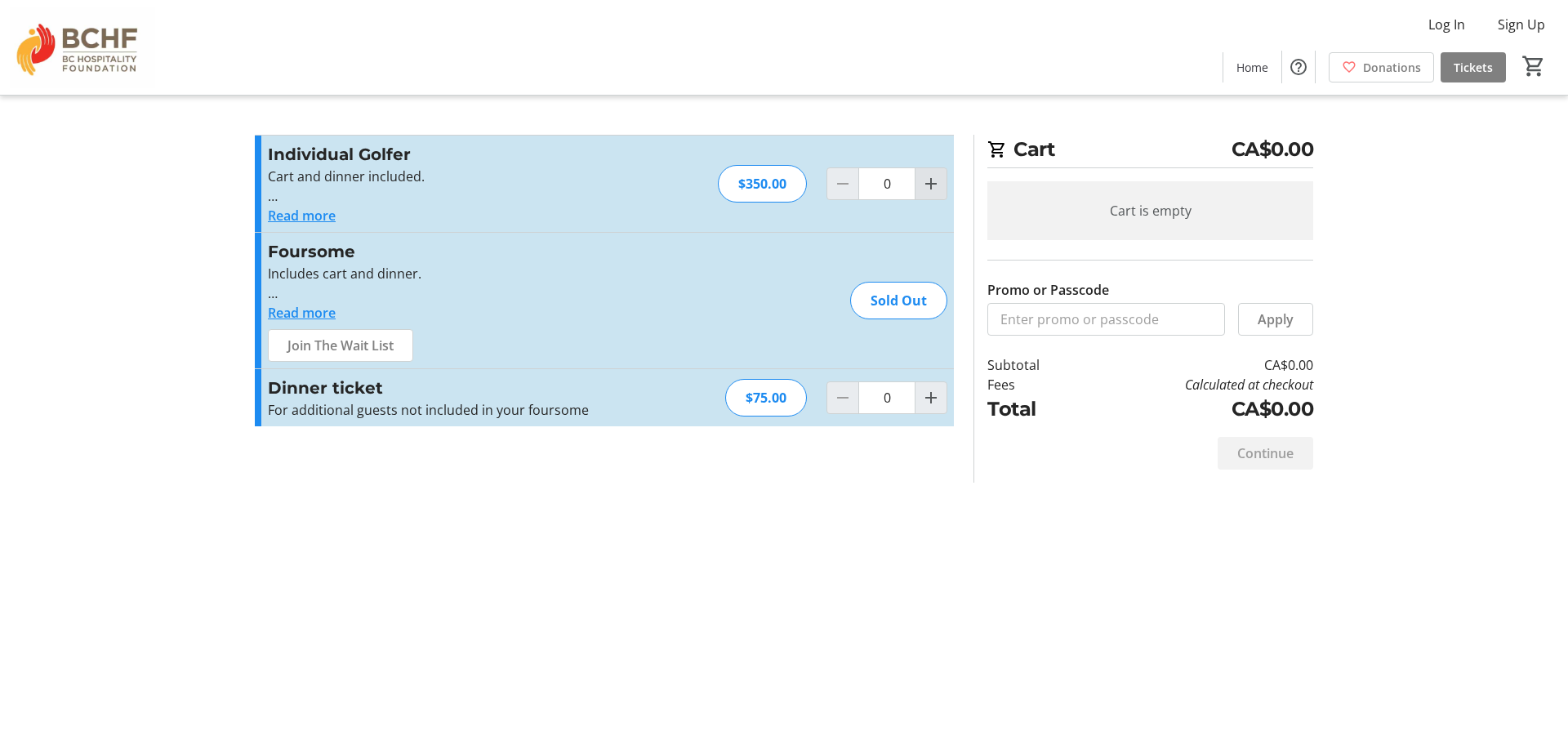
click at [930, 184] on mat-icon "Increment by one" at bounding box center [931, 184] width 20 height 20
type input "1"
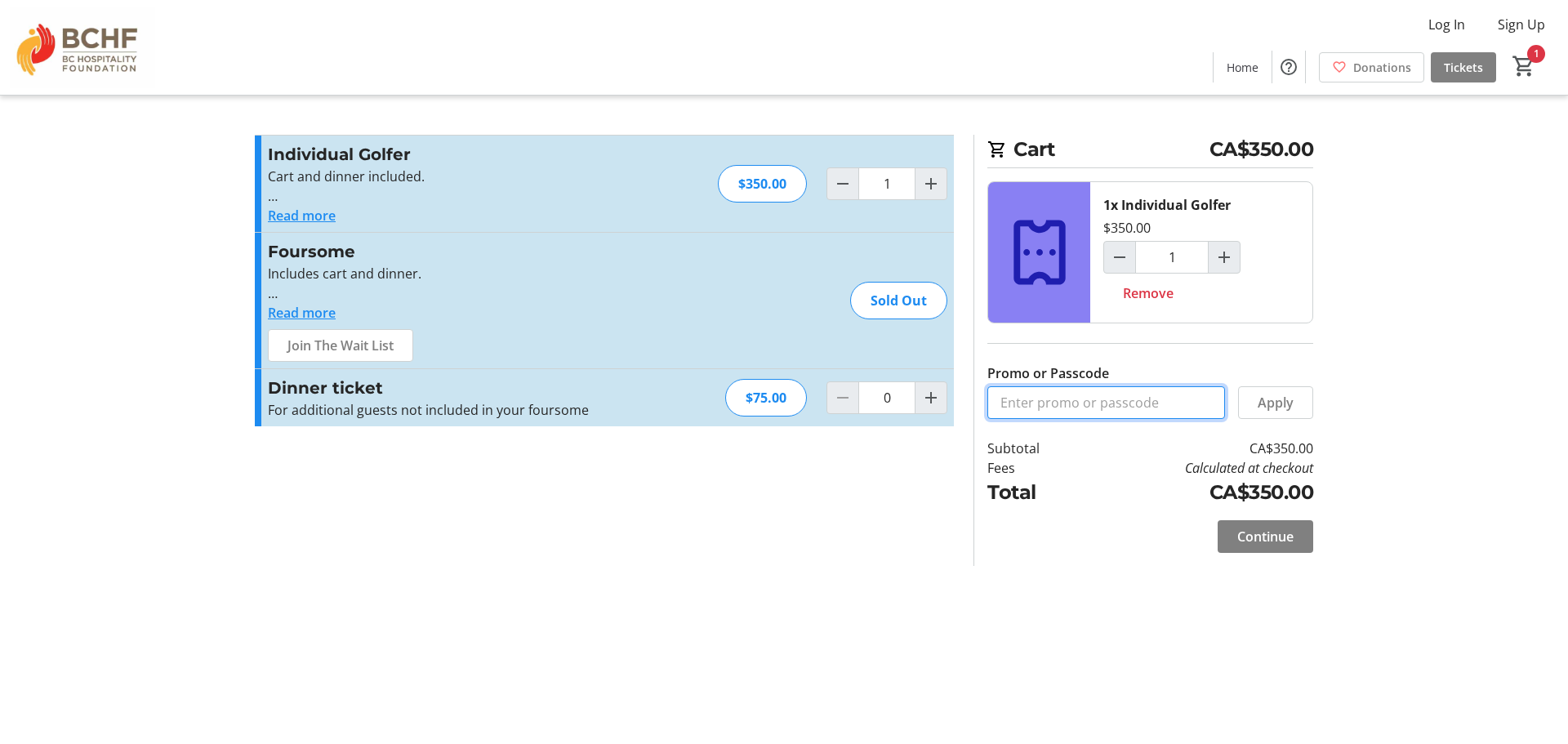
click at [1046, 404] on input "Promo or Passcode" at bounding box center [1105, 402] width 237 height 33
type input "Invoicedirectly"
click at [1274, 404] on span "Apply" at bounding box center [1275, 403] width 35 height 20
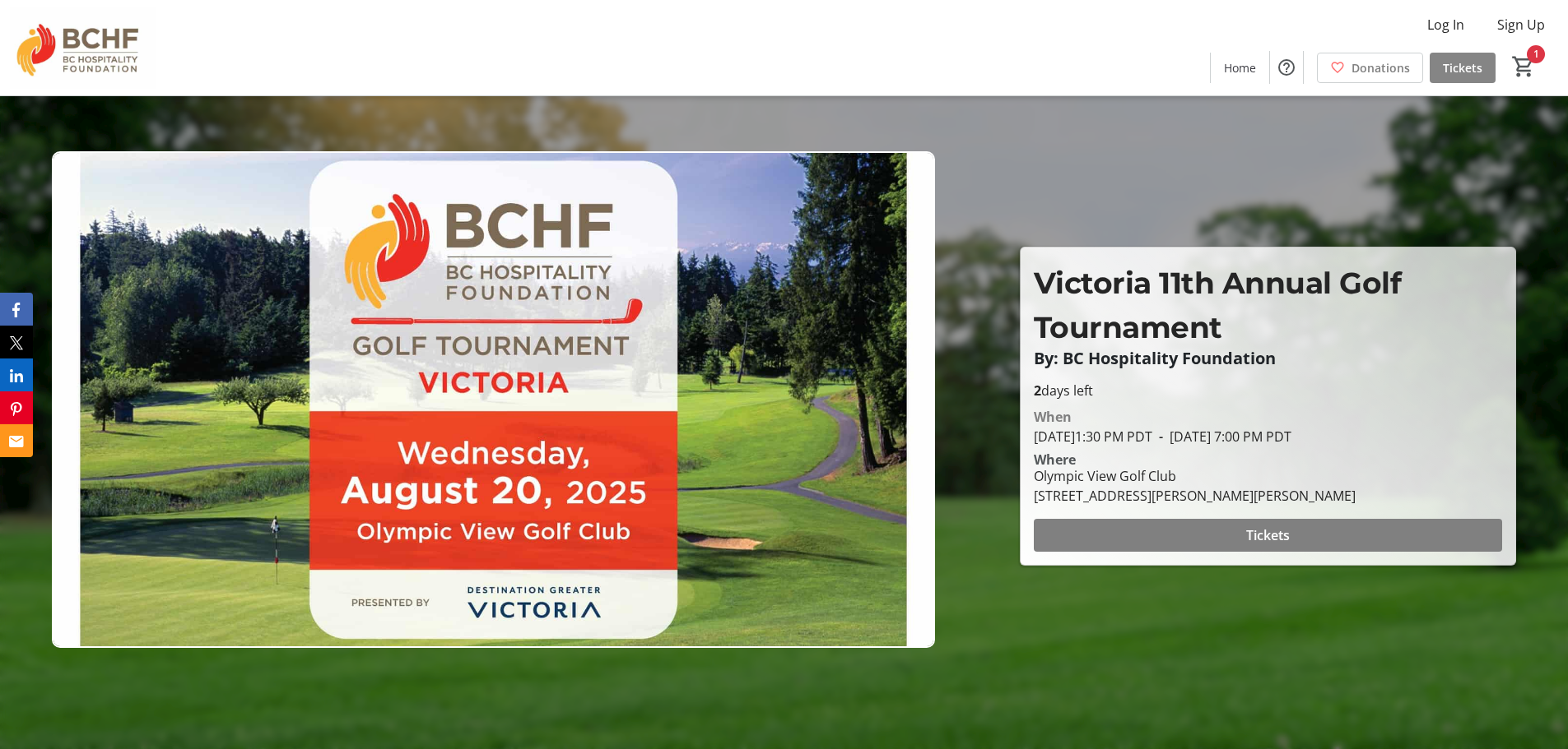
click at [1472, 73] on span "Tickets" at bounding box center [1462, 67] width 40 height 17
click at [1466, 65] on span "Tickets" at bounding box center [1462, 67] width 40 height 17
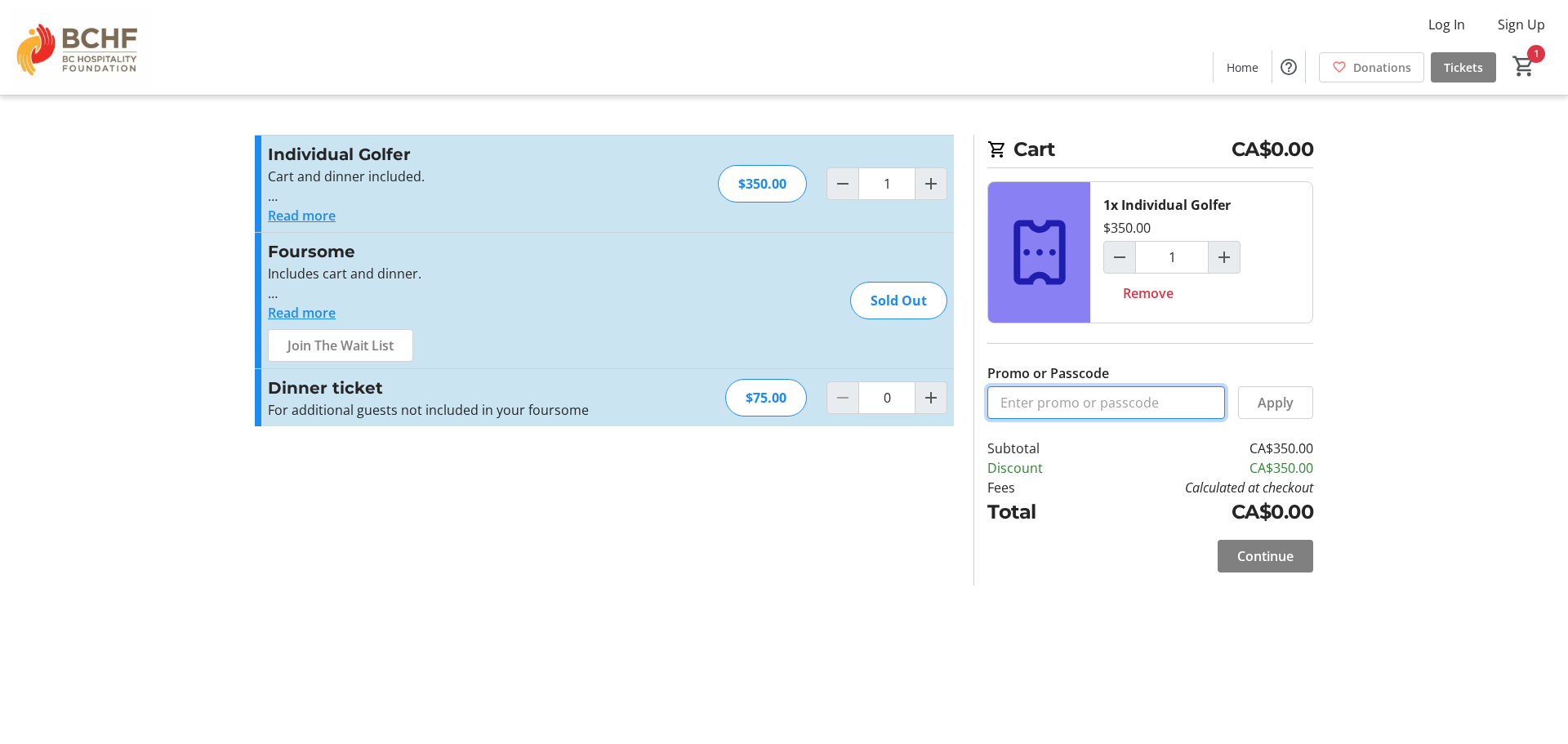
click at [1072, 404] on input "Promo or Passcode" at bounding box center [1105, 402] width 237 height 33
type input "Invoicedirectly"
click at [1266, 550] on span "Continue" at bounding box center [1265, 557] width 56 height 20
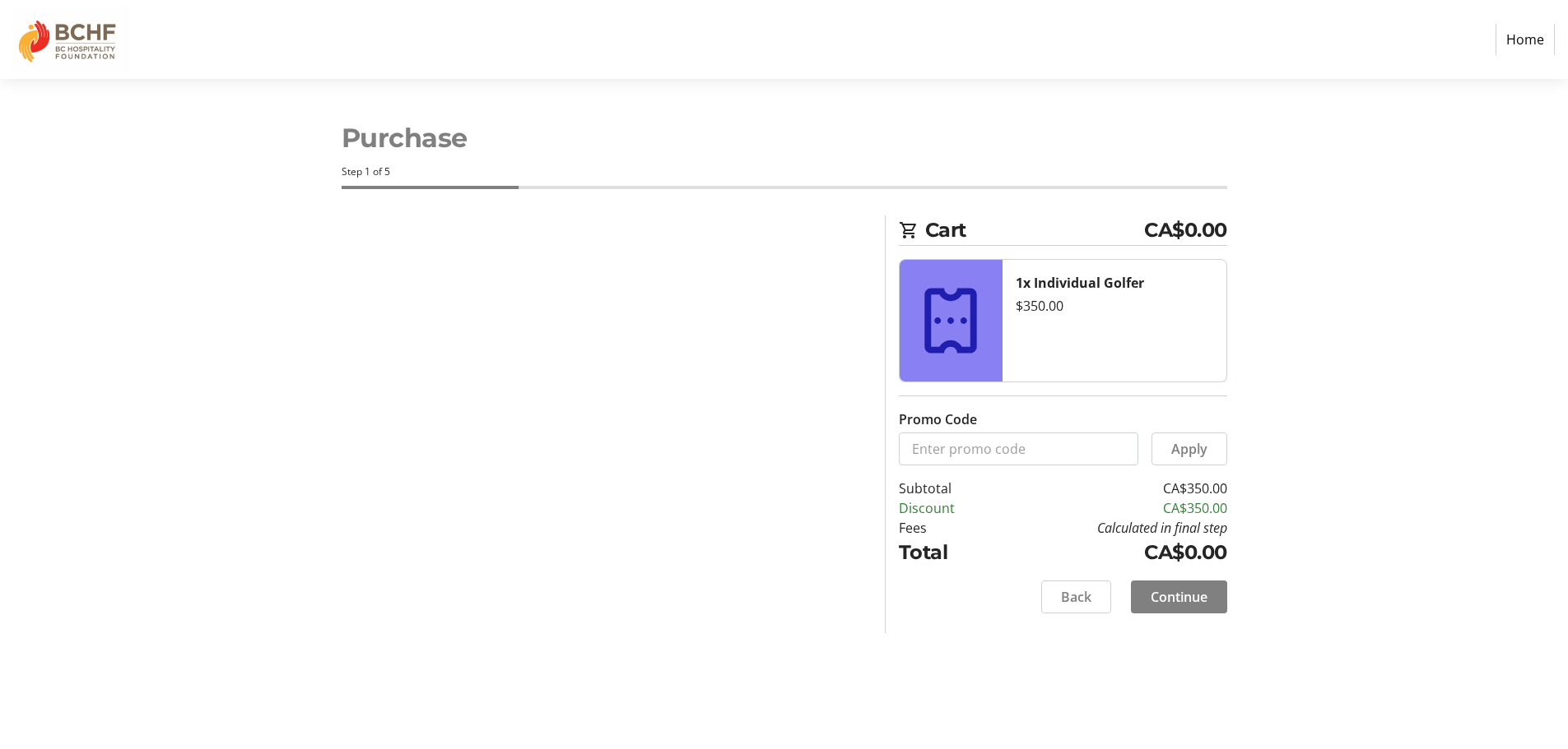
select select "CA"
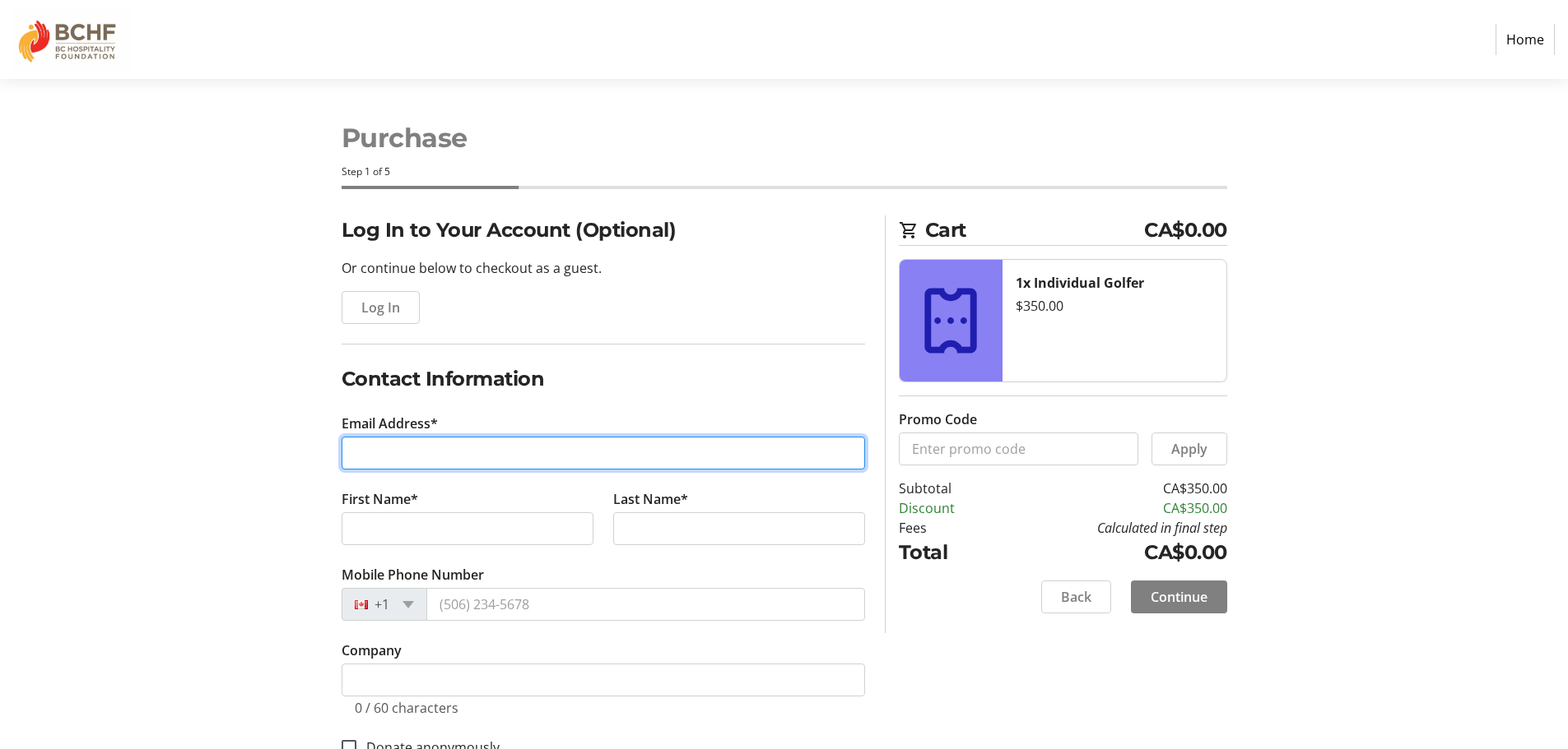
click at [424, 447] on input "Email Address*" at bounding box center [602, 452] width 523 height 33
type input "T"
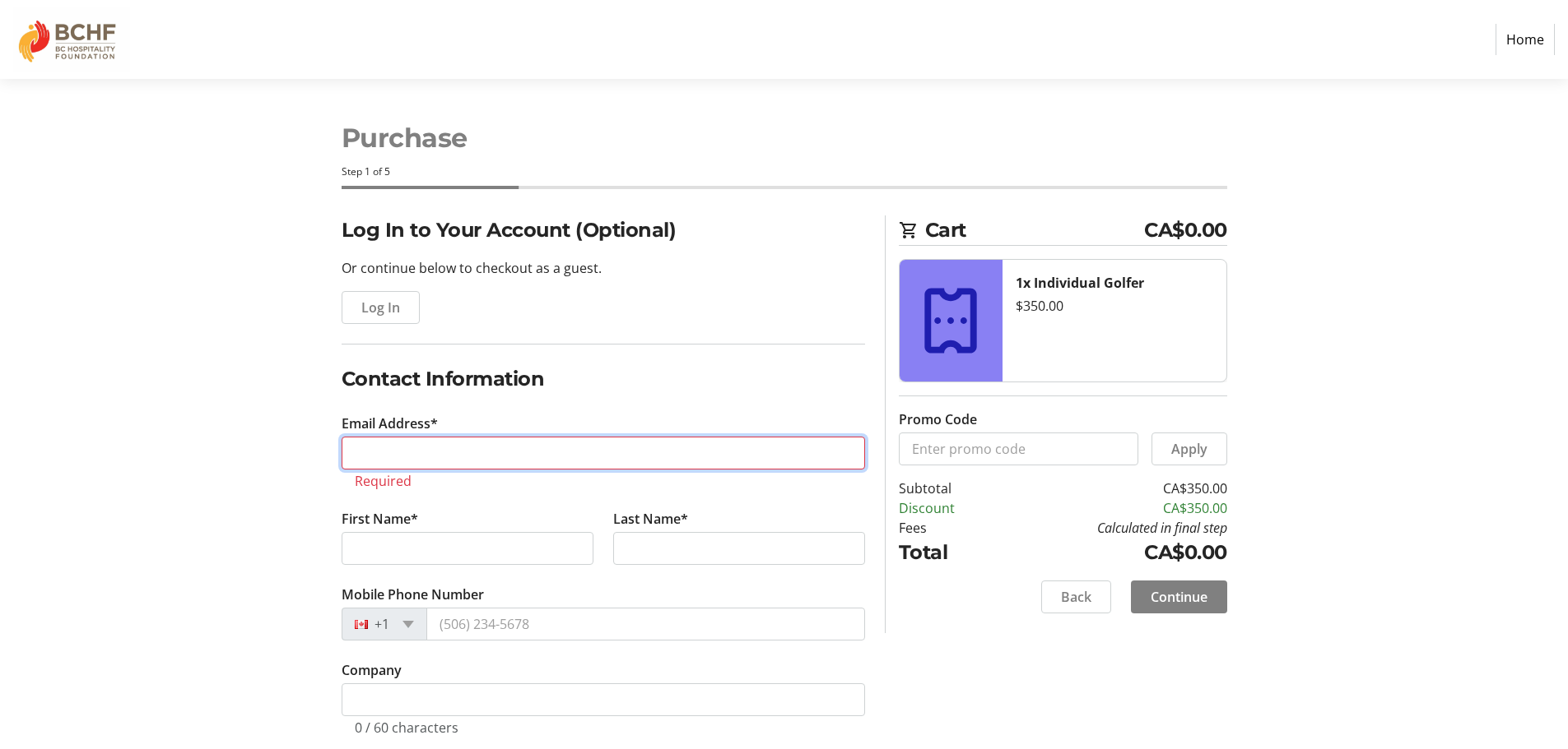
click at [359, 446] on input "Email Address*" at bounding box center [602, 452] width 523 height 33
paste input "feetsko@gmail.com"
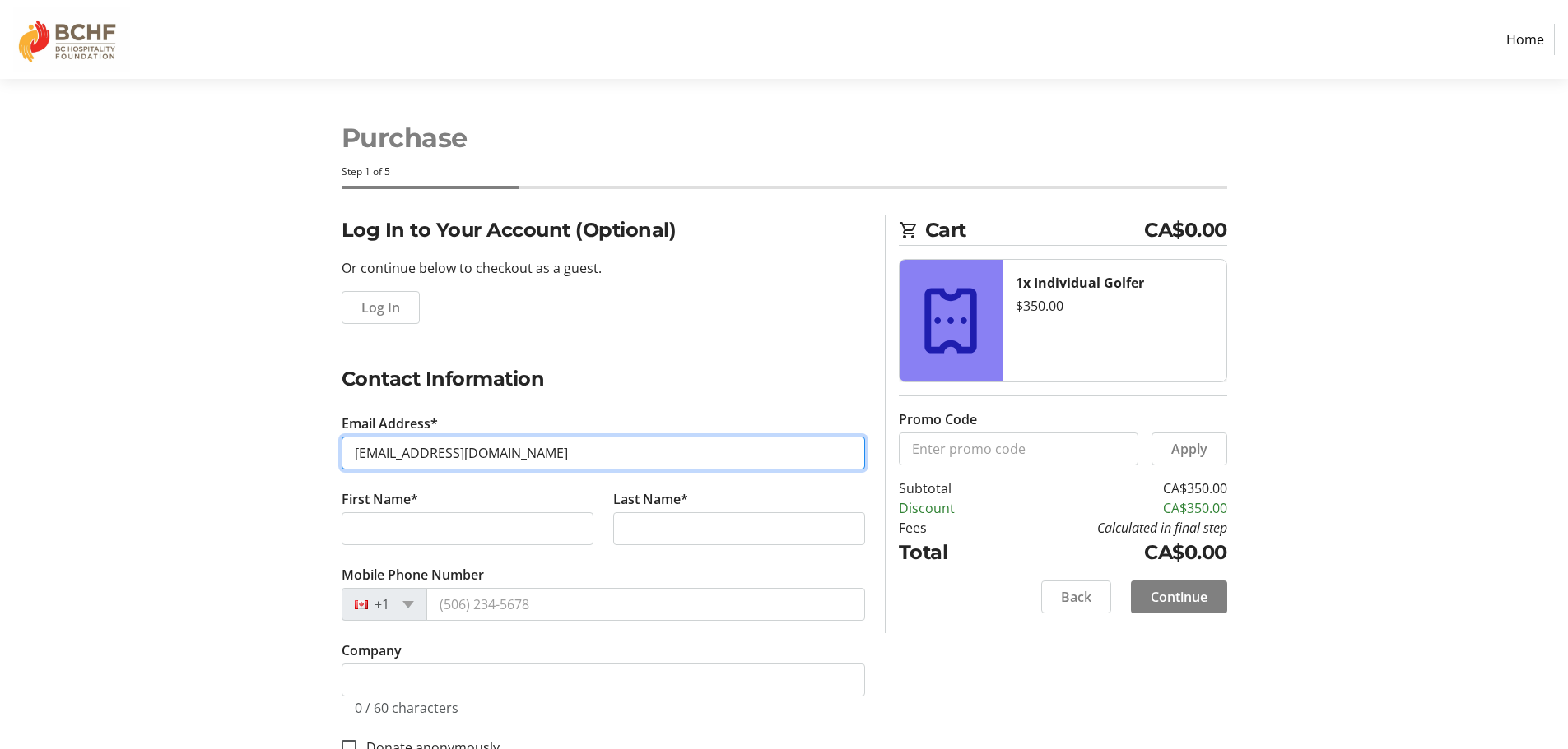
type input "feetsko@gmail.com"
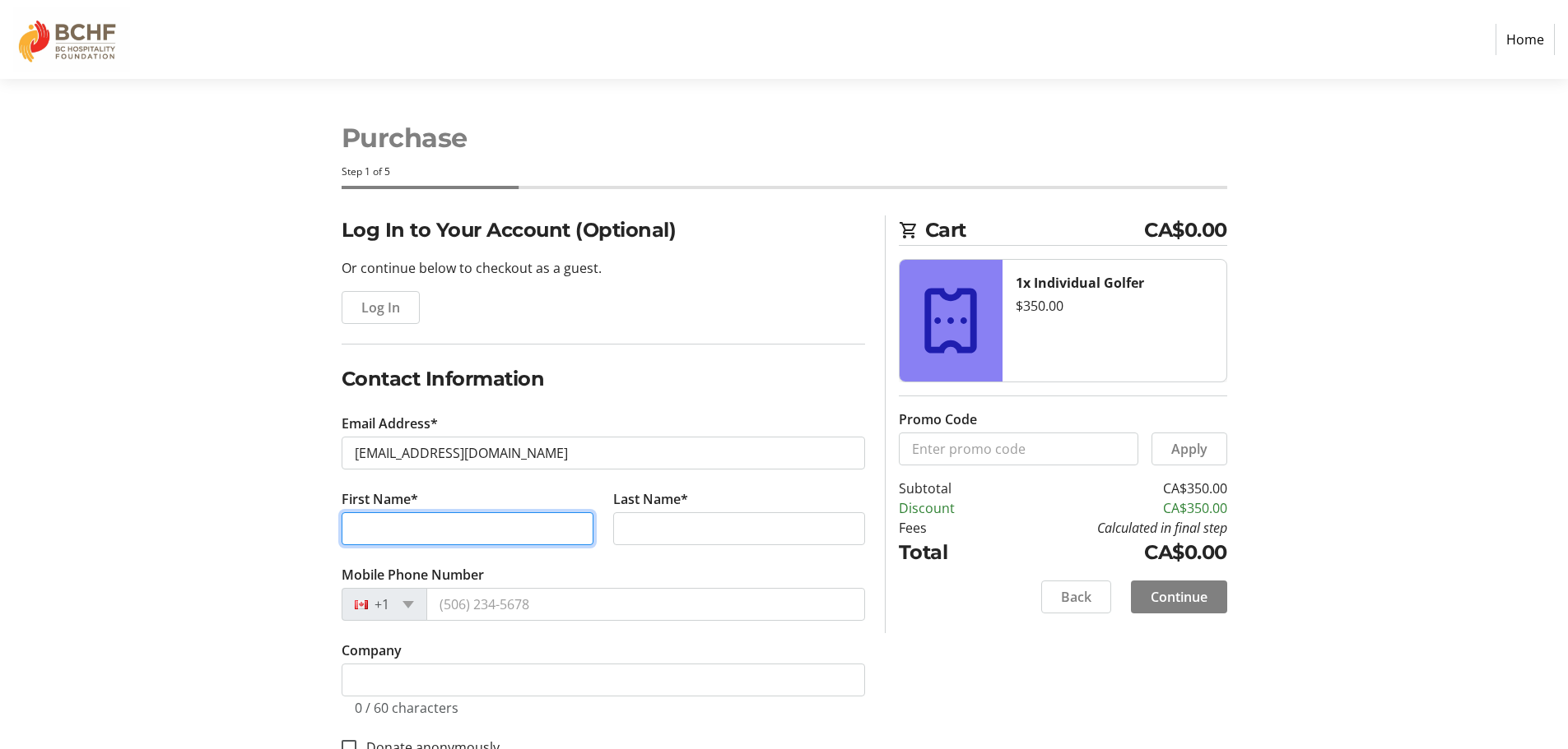
click at [368, 535] on input "First Name*" at bounding box center [467, 529] width 252 height 33
type input "Tony"
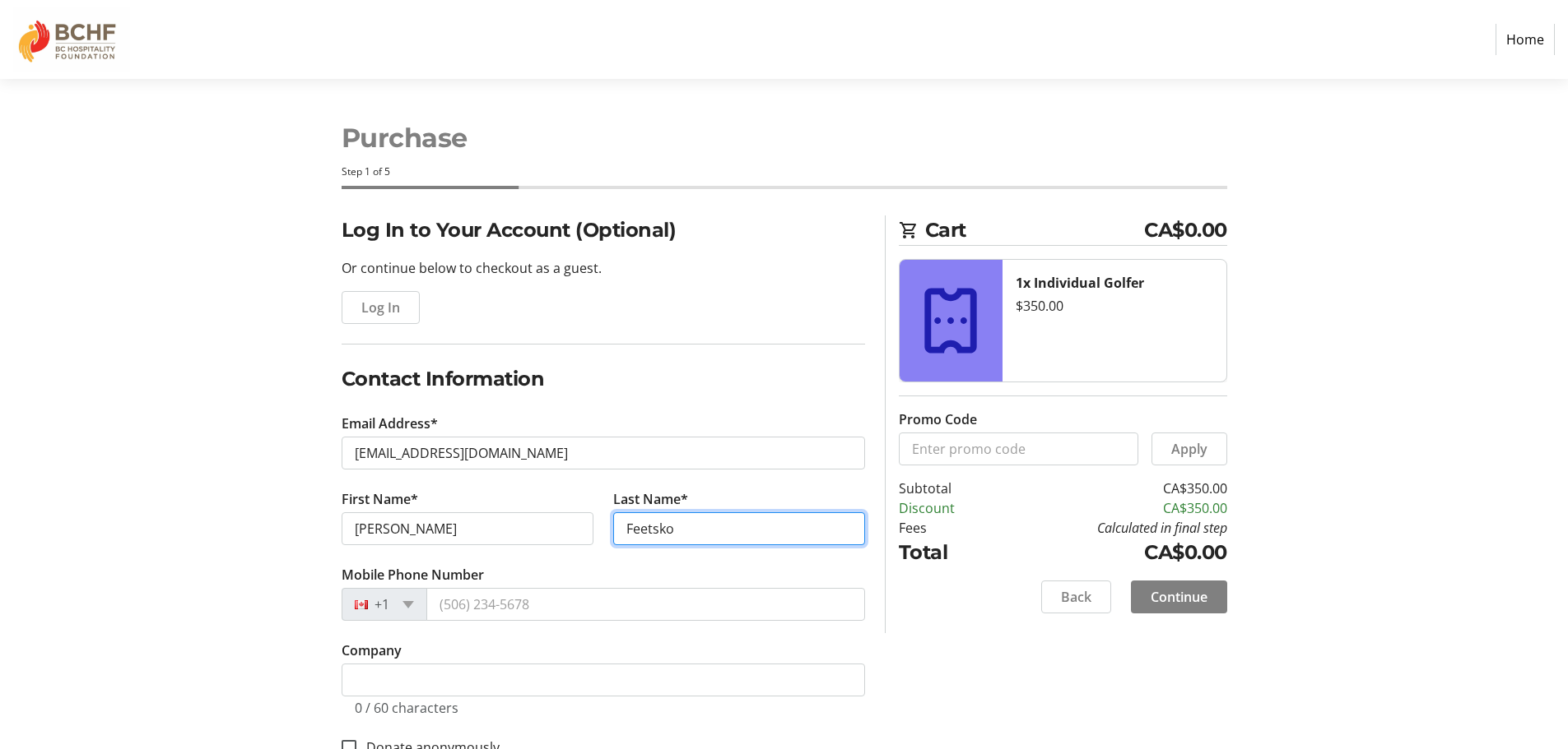
type input "Feetsko"
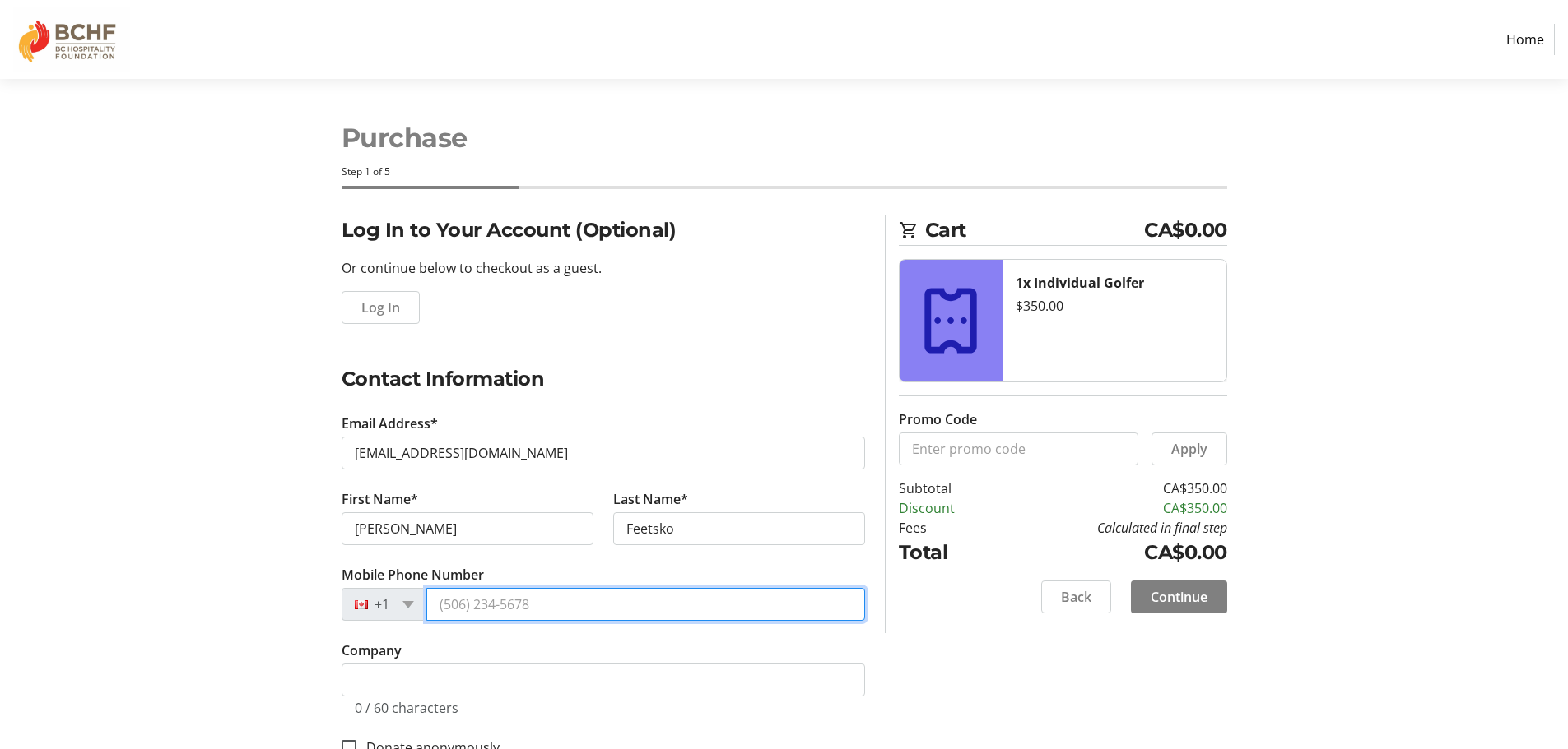
click at [481, 603] on input "Mobile Phone Number" at bounding box center [645, 604] width 439 height 33
type input "(888) 592-6444"
click at [393, 696] on div "0 / 60 characters" at bounding box center [406, 706] width 103 height 20
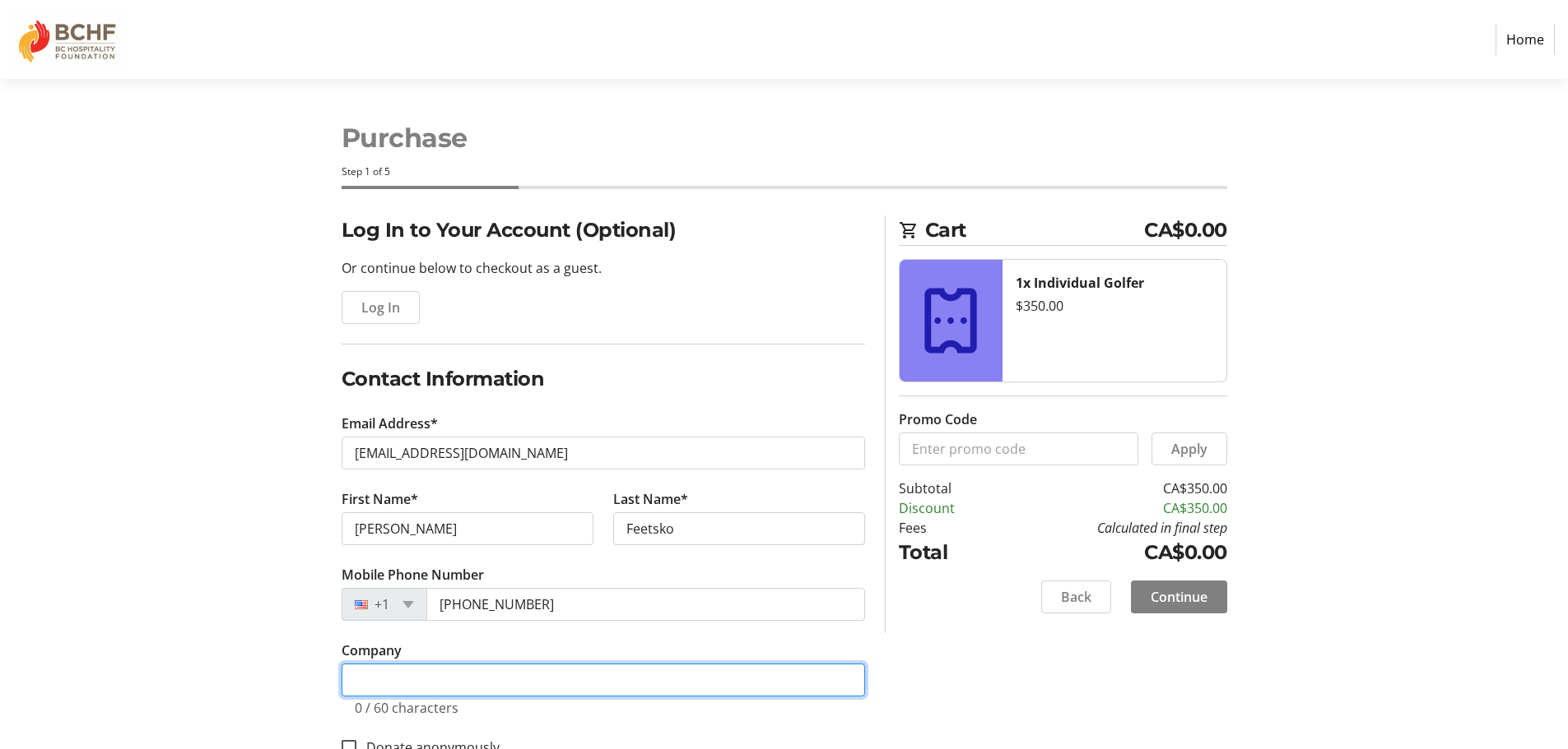
click at [381, 672] on input "Company" at bounding box center [602, 680] width 523 height 33
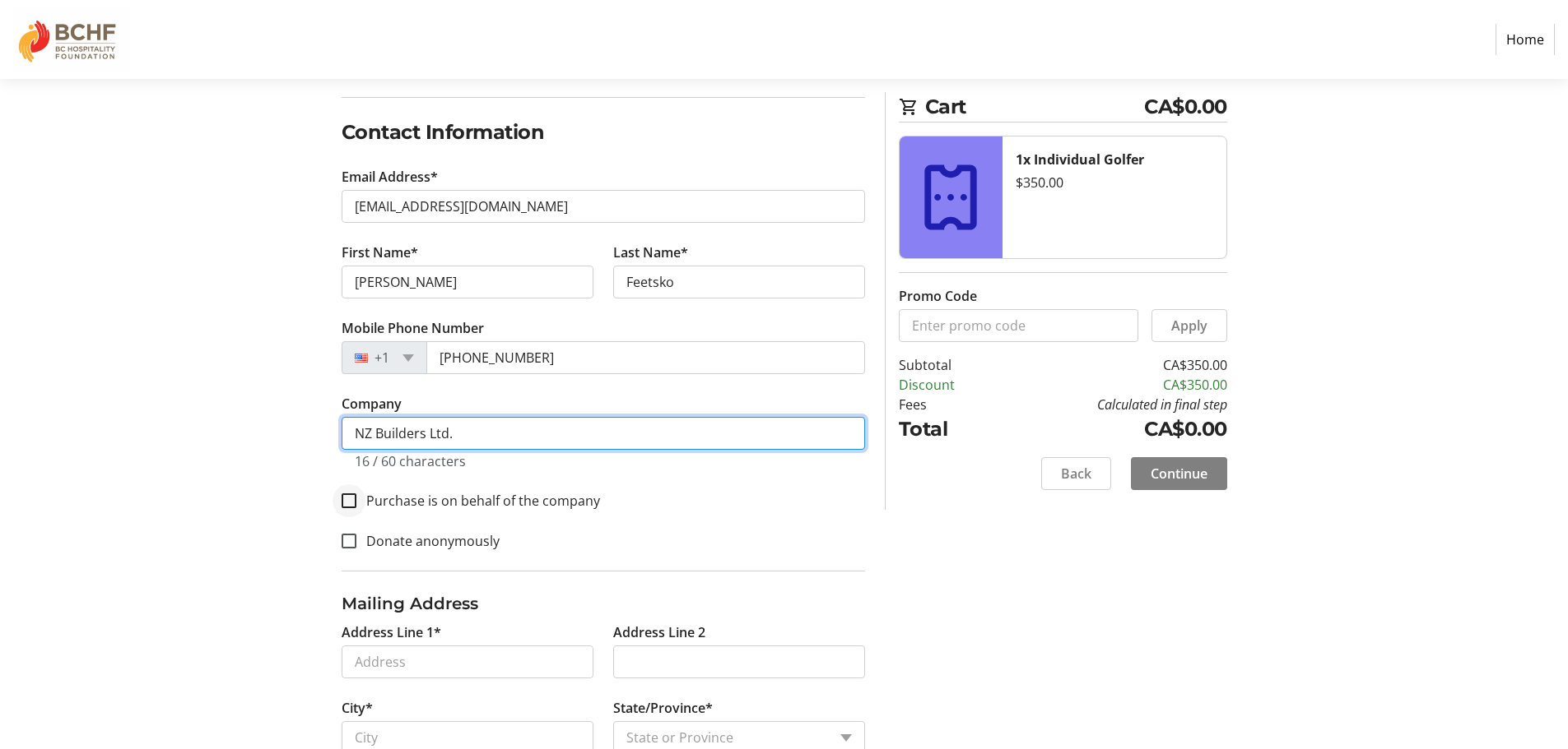
type input "NZ Builders Ltd."
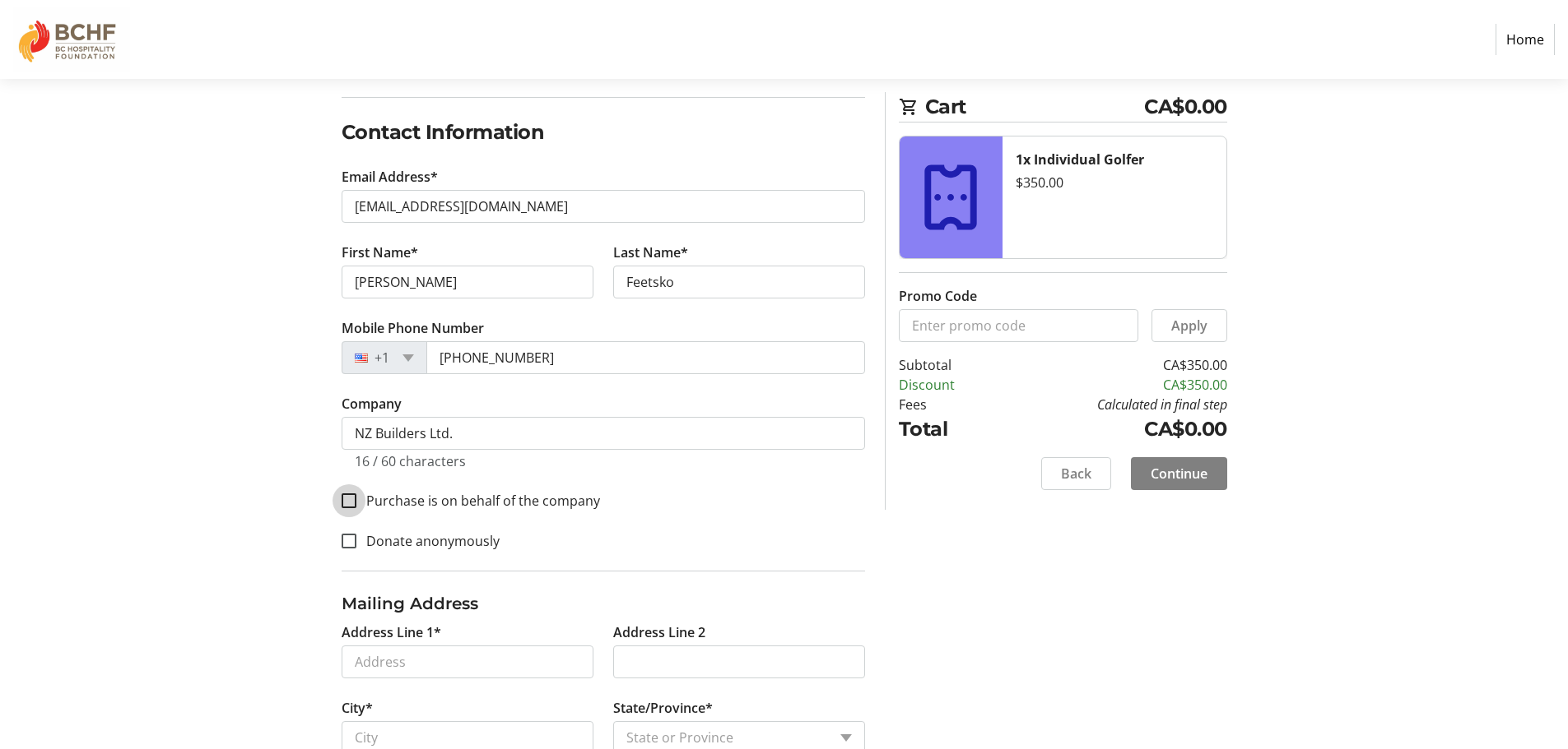
click at [349, 504] on input "Purchase is on behalf of the company" at bounding box center [348, 500] width 15 height 15
checkbox input "true"
click at [359, 657] on input "Address Line 1*" at bounding box center [467, 662] width 252 height 33
type input "1018 North Park Street"
type input "Victoria"
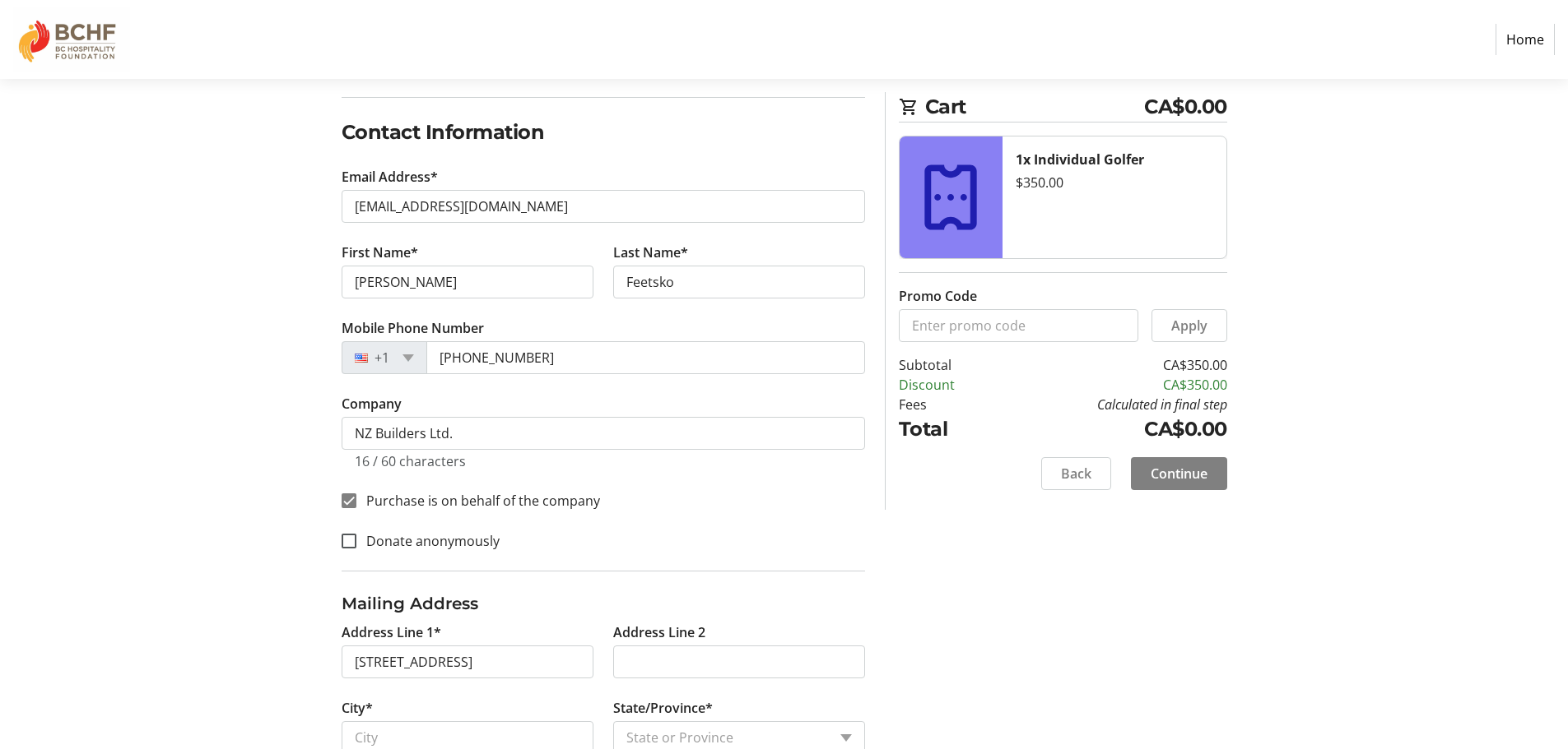
select select "BC"
type input "V8T 1C6"
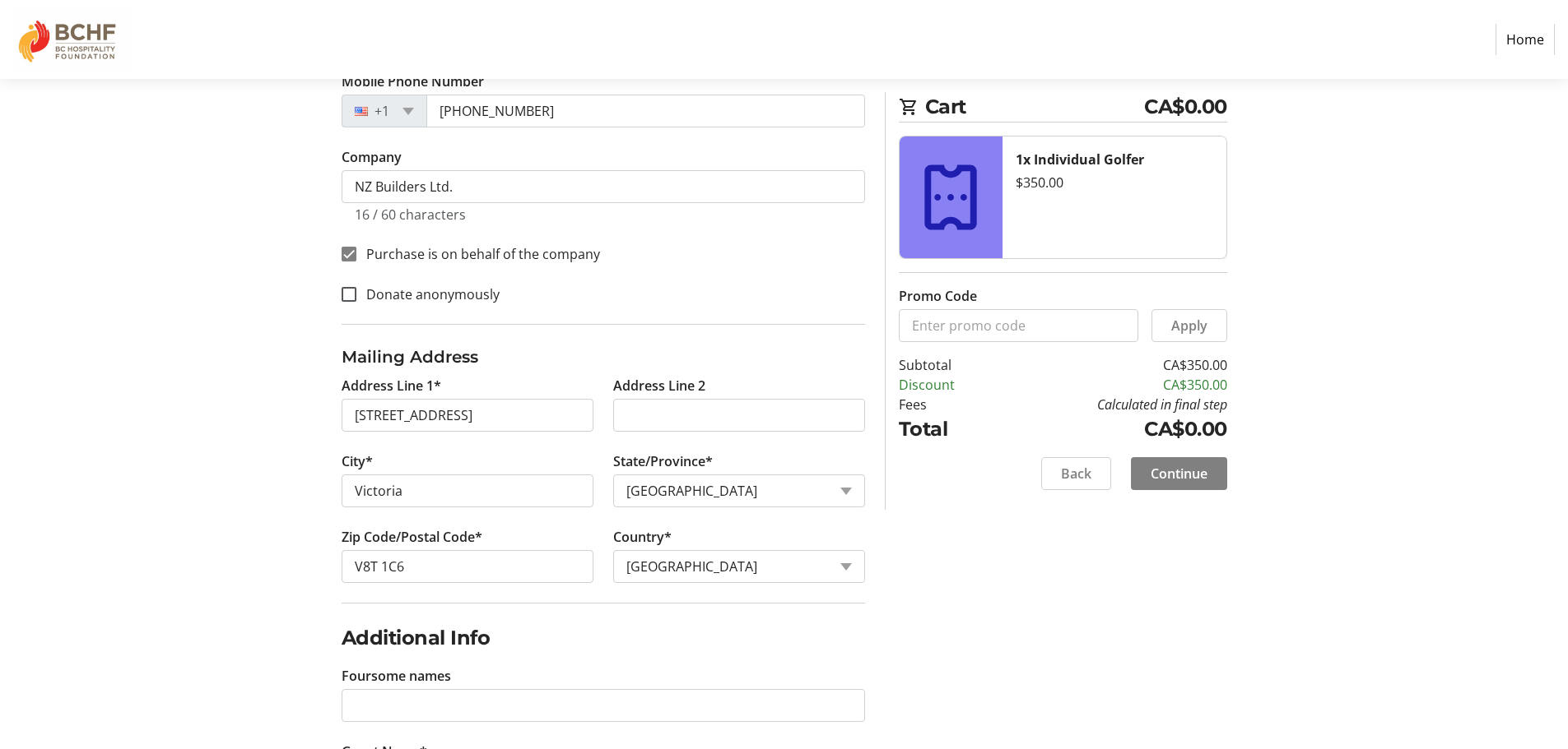
scroll to position [581, 0]
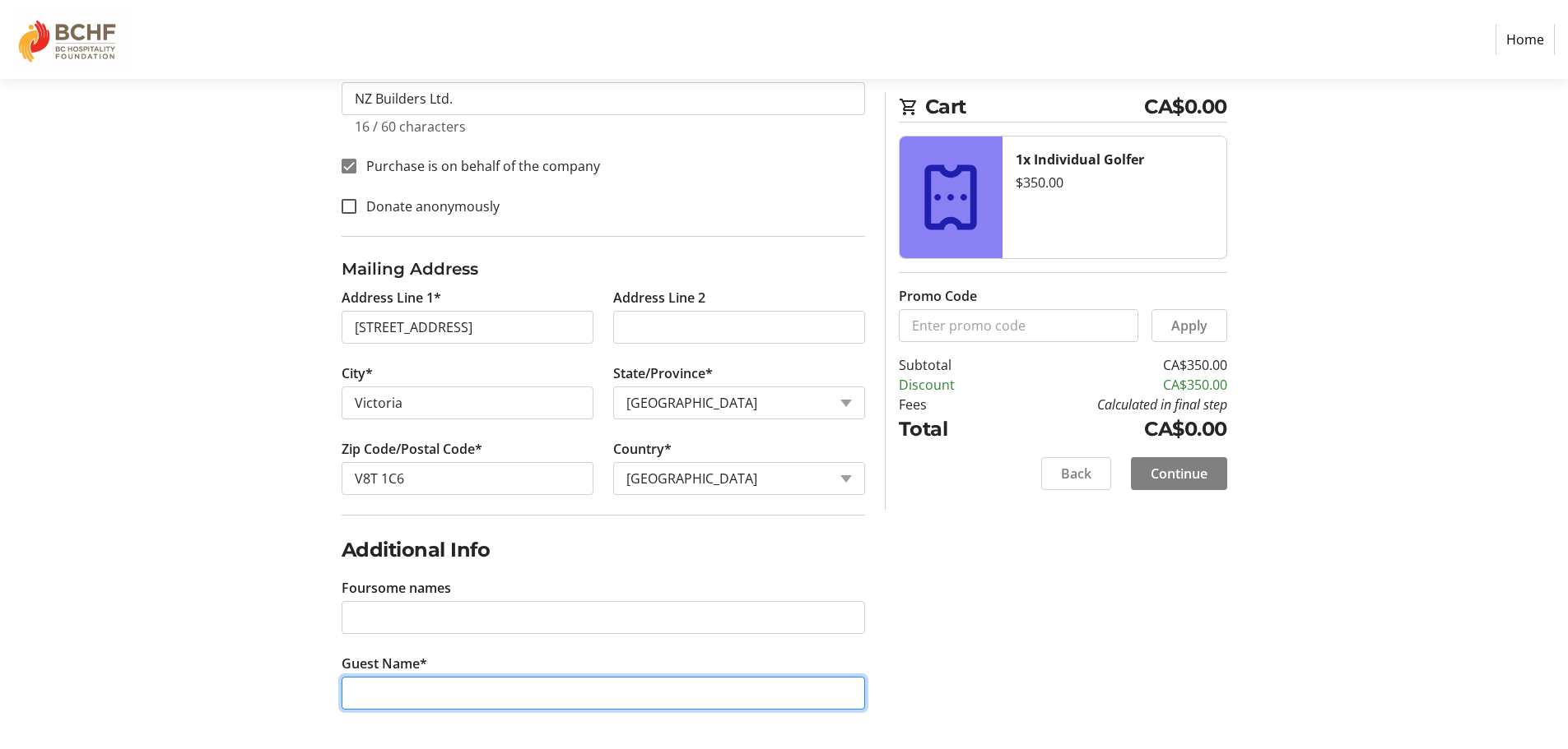
click at [424, 687] on input "Guest Name*" at bounding box center [602, 692] width 523 height 33
type input "Tony Feetsko"
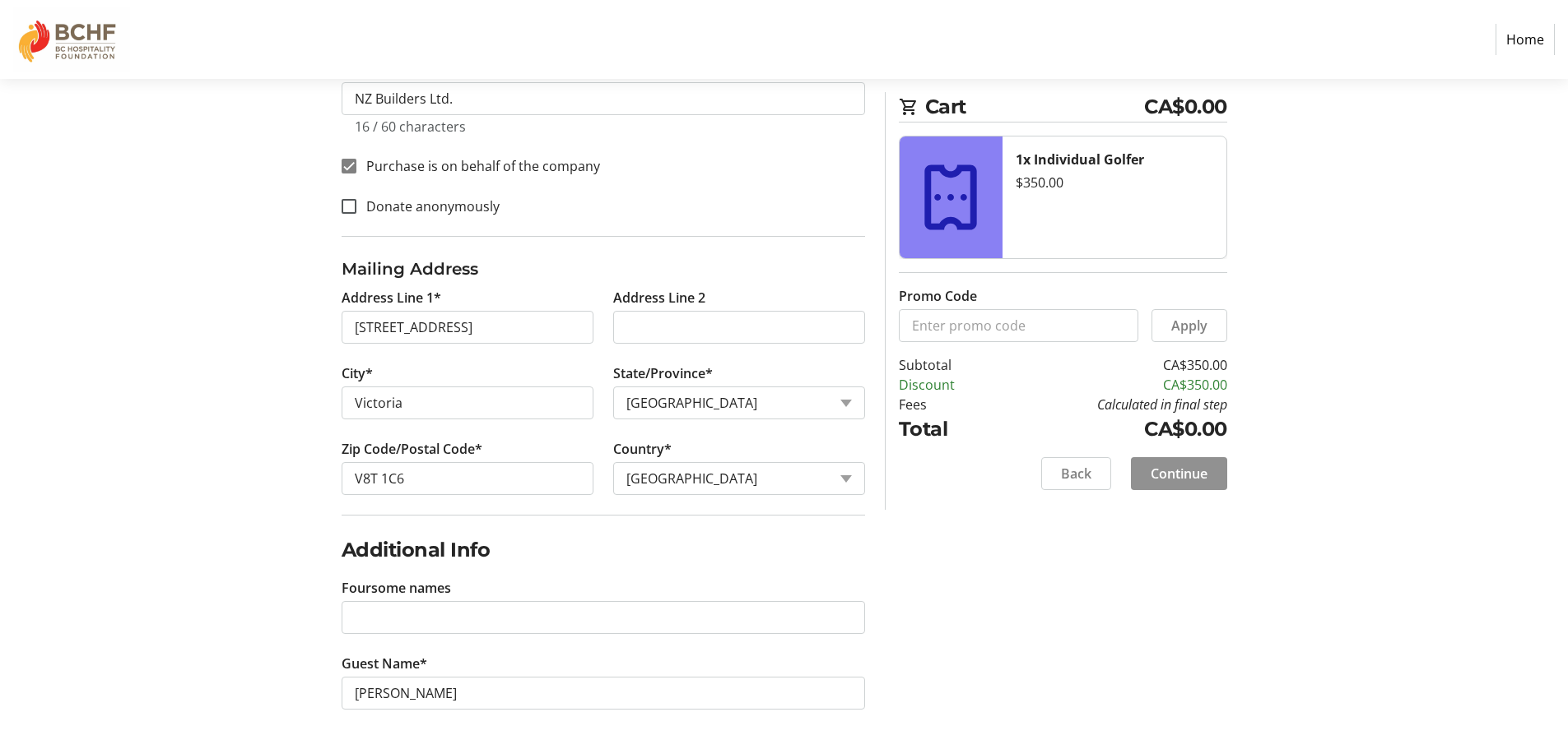
click at [1199, 481] on span "Continue" at bounding box center [1178, 474] width 57 height 20
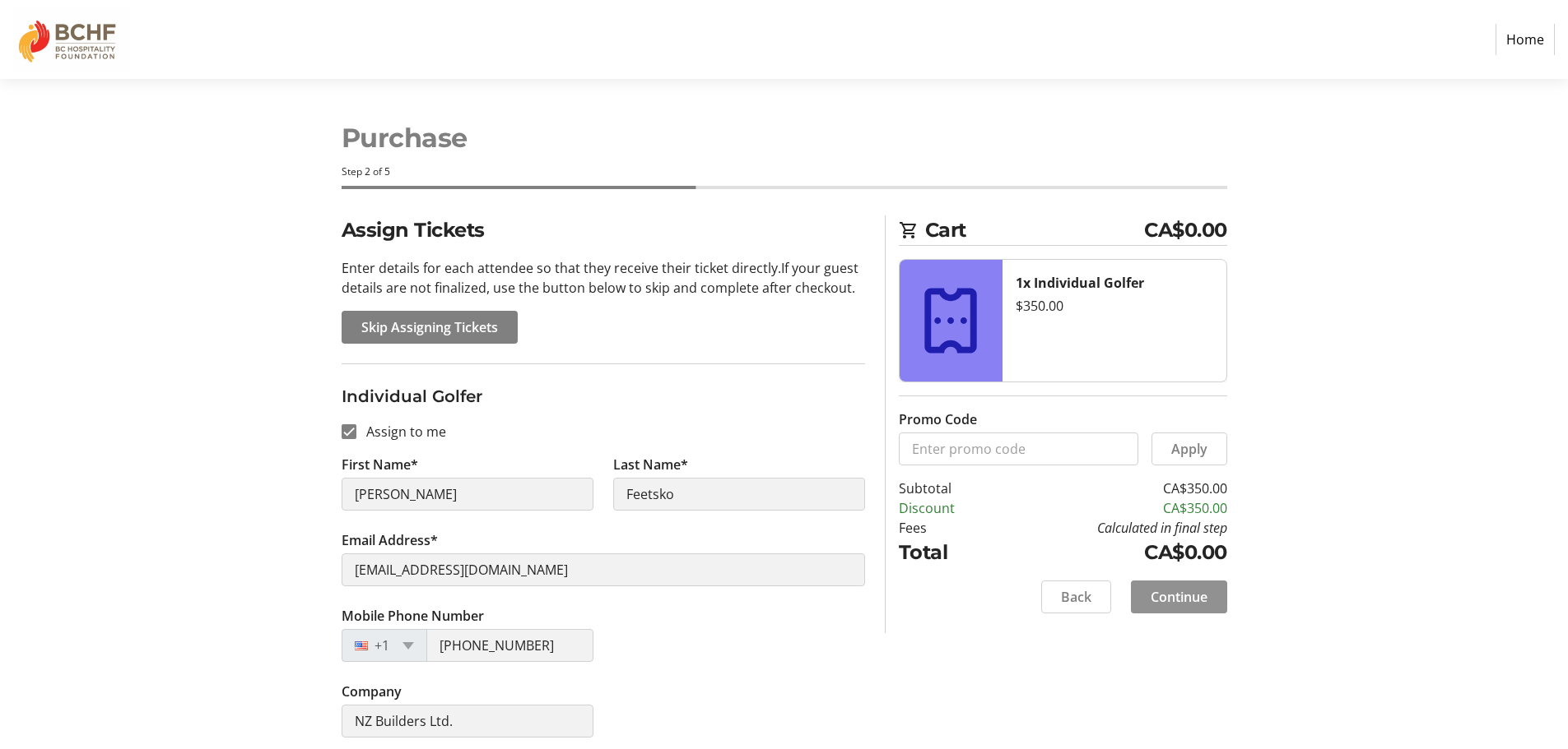
click at [1173, 597] on span "Continue" at bounding box center [1178, 597] width 57 height 20
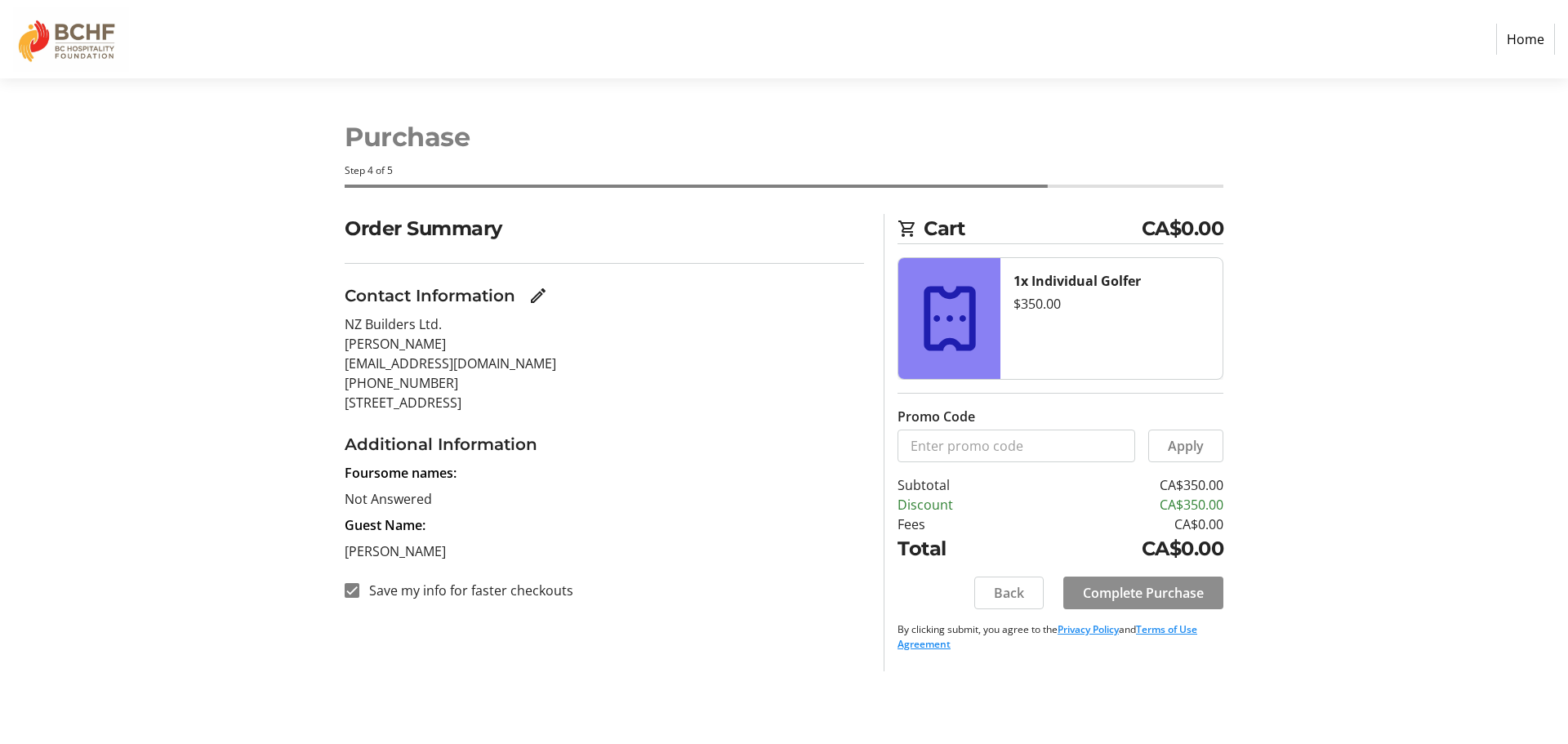
click at [1164, 593] on span "Complete Purchase" at bounding box center [1143, 593] width 121 height 20
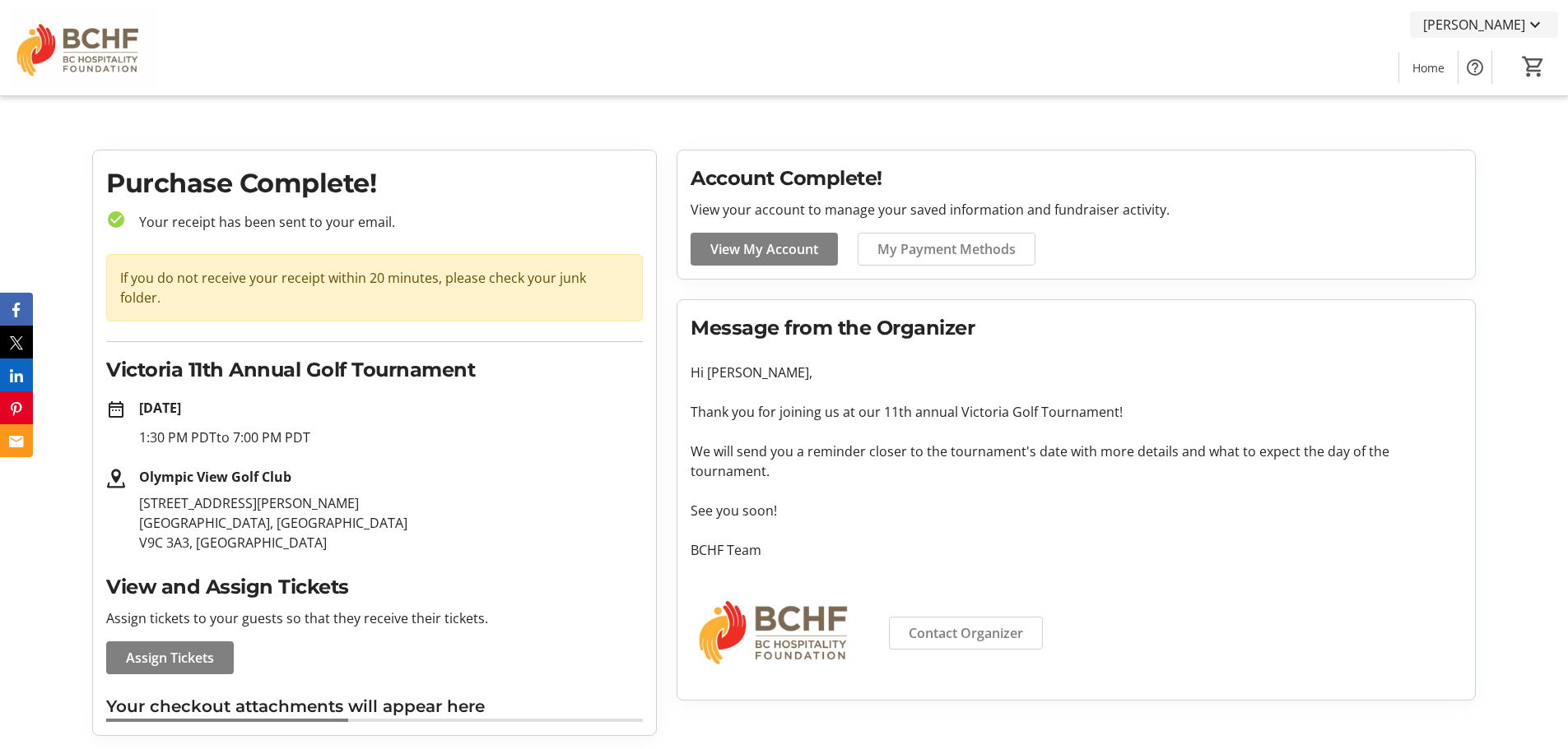
click at [1503, 28] on span "Tony Feetsko" at bounding box center [1474, 25] width 102 height 20
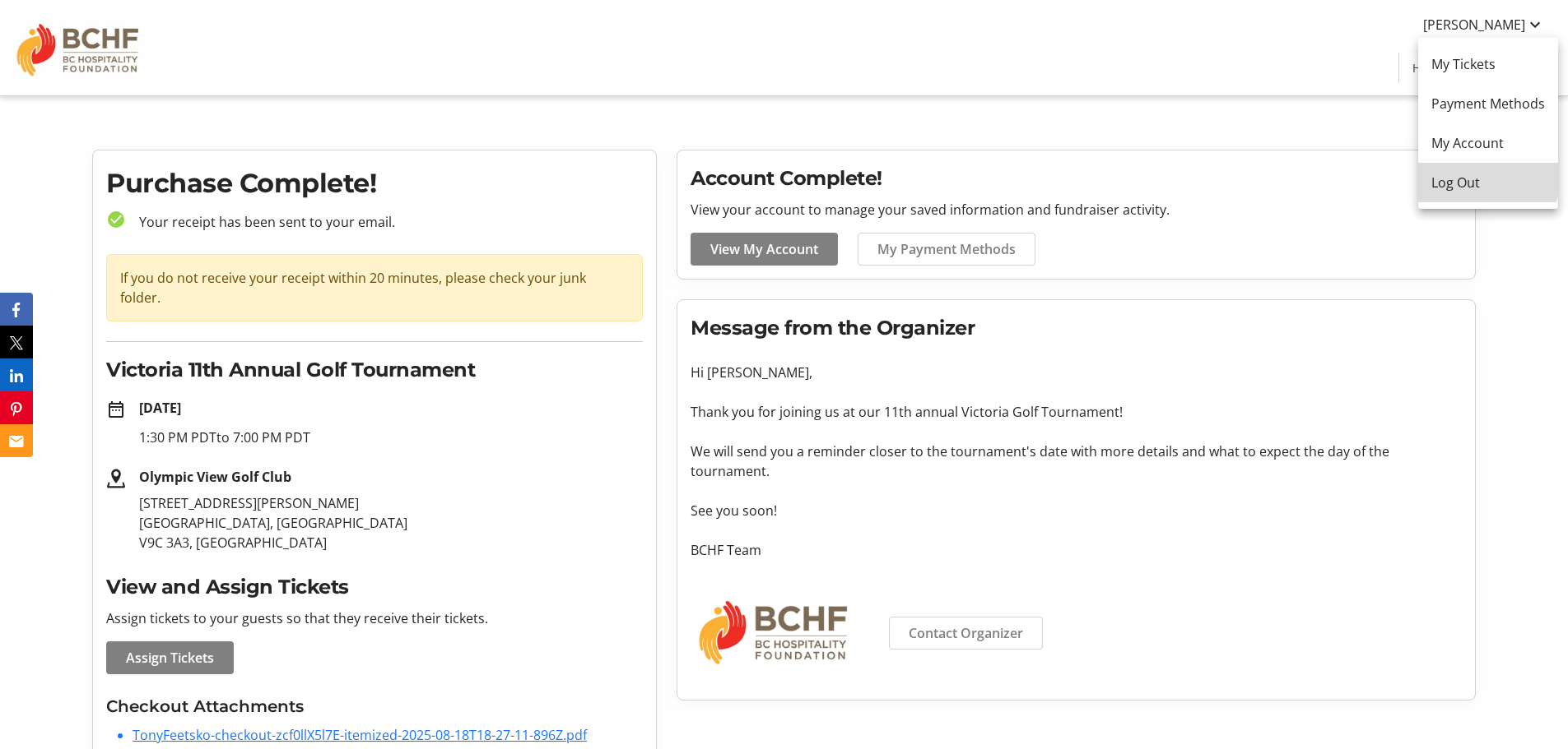
click at [1479, 180] on span "Log Out" at bounding box center [1488, 183] width 113 height 20
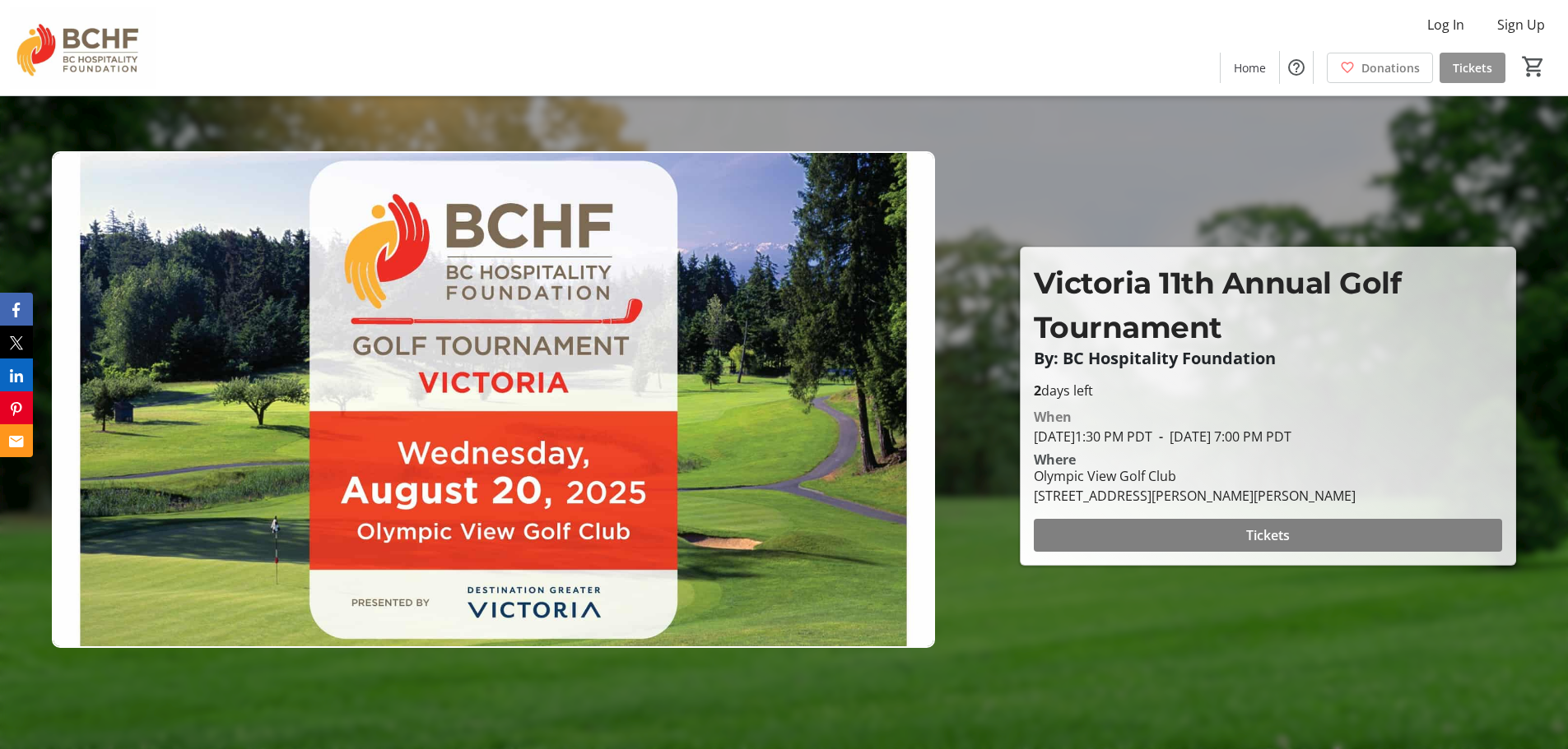
click at [1484, 64] on span "Tickets" at bounding box center [1472, 67] width 40 height 17
